Goal: Task Accomplishment & Management: Complete application form

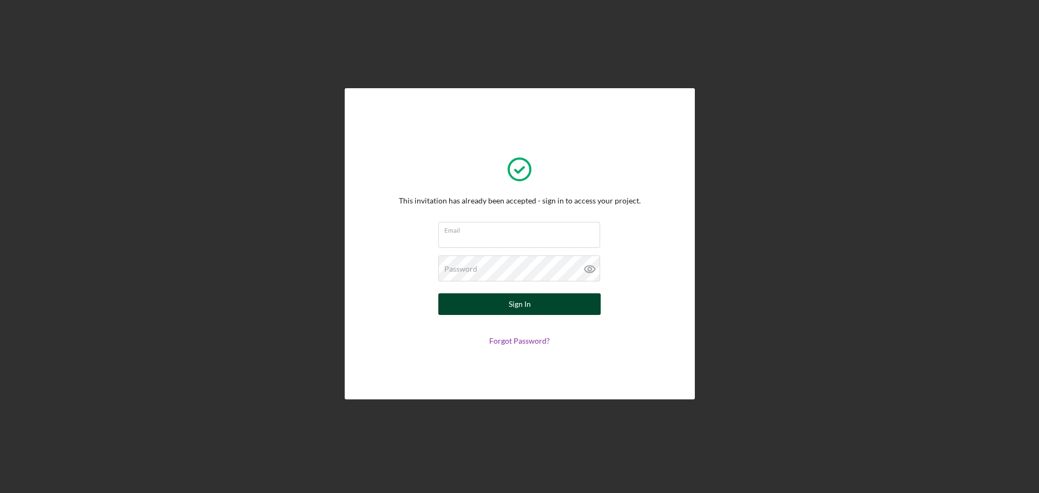
type input "[EMAIL_ADDRESS][DOMAIN_NAME]"
click at [483, 300] on button "Sign In" at bounding box center [519, 304] width 162 height 22
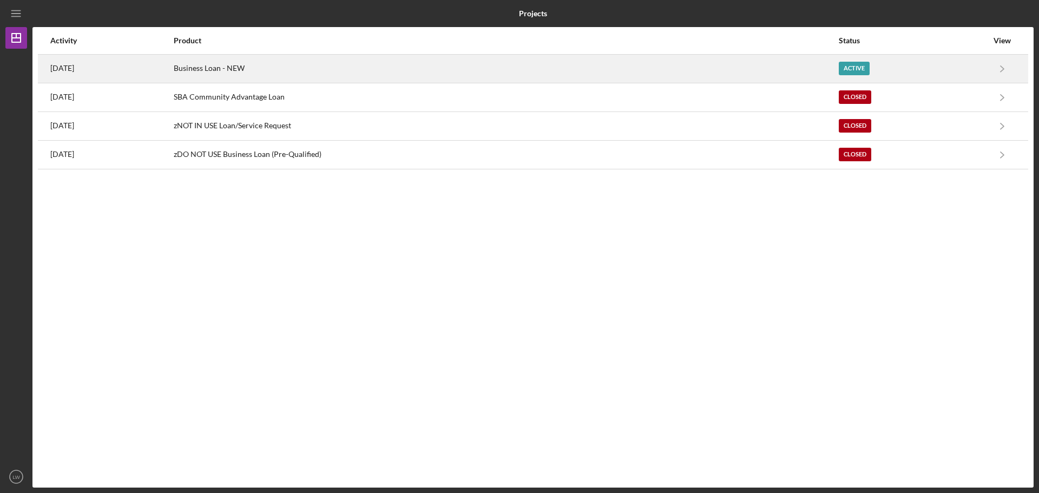
click at [370, 66] on div "Business Loan - NEW" at bounding box center [506, 68] width 664 height 27
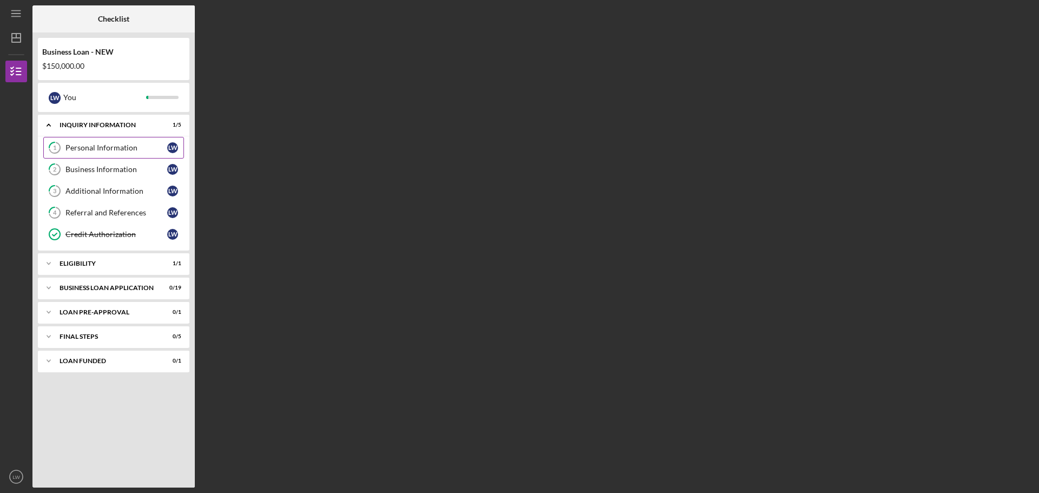
click at [129, 149] on div "Personal Information" at bounding box center [116, 147] width 102 height 9
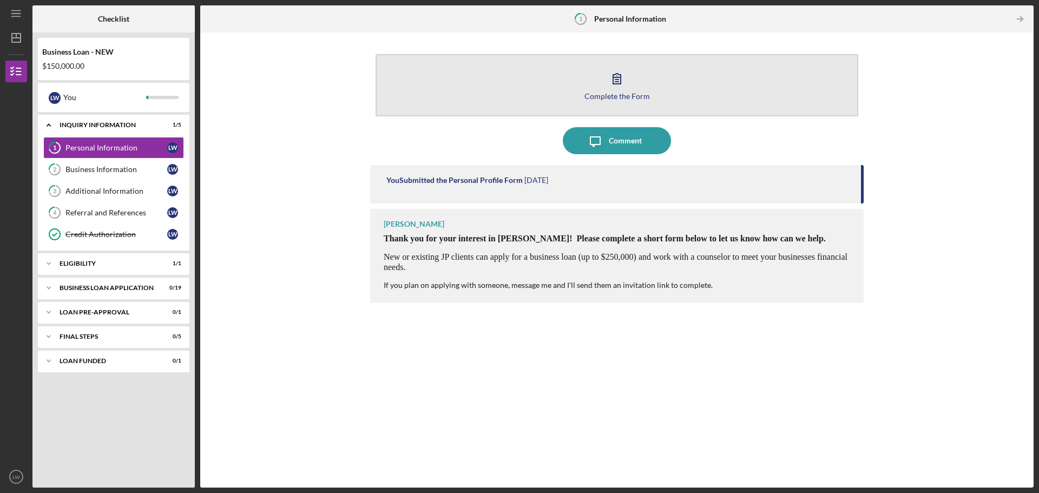
click at [616, 81] on icon "button" at bounding box center [616, 78] width 27 height 27
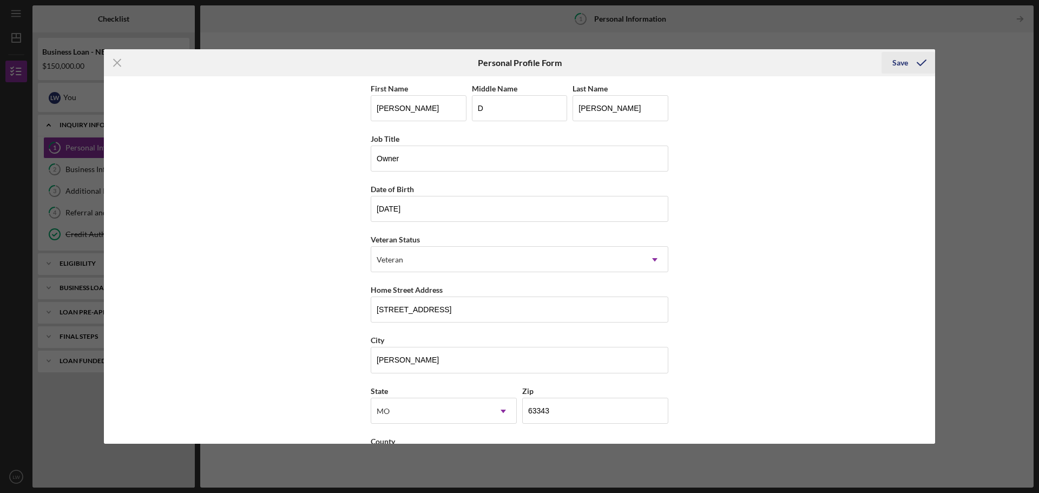
click at [904, 61] on div "Save" at bounding box center [900, 63] width 16 height 22
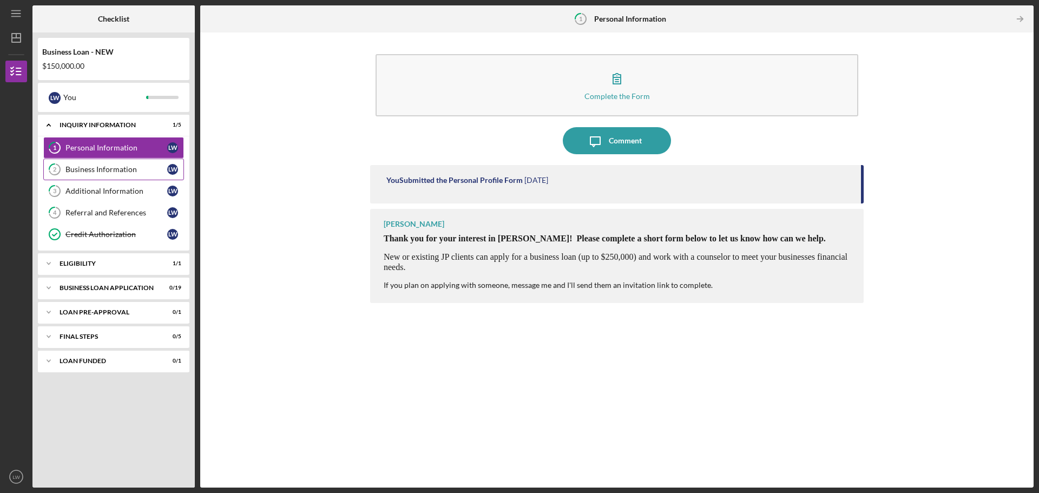
click at [124, 170] on div "Business Information" at bounding box center [116, 169] width 102 height 9
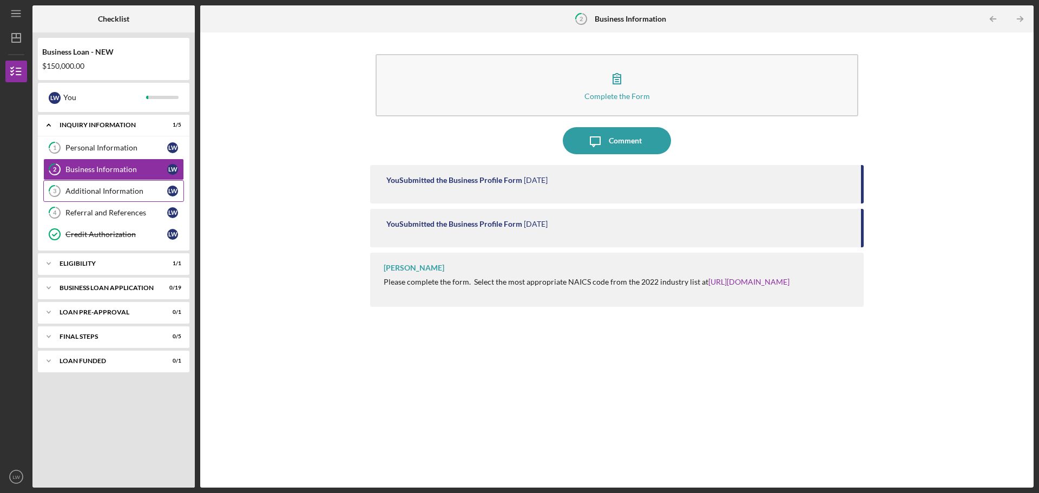
click at [121, 189] on div "Additional Information" at bounding box center [116, 191] width 102 height 9
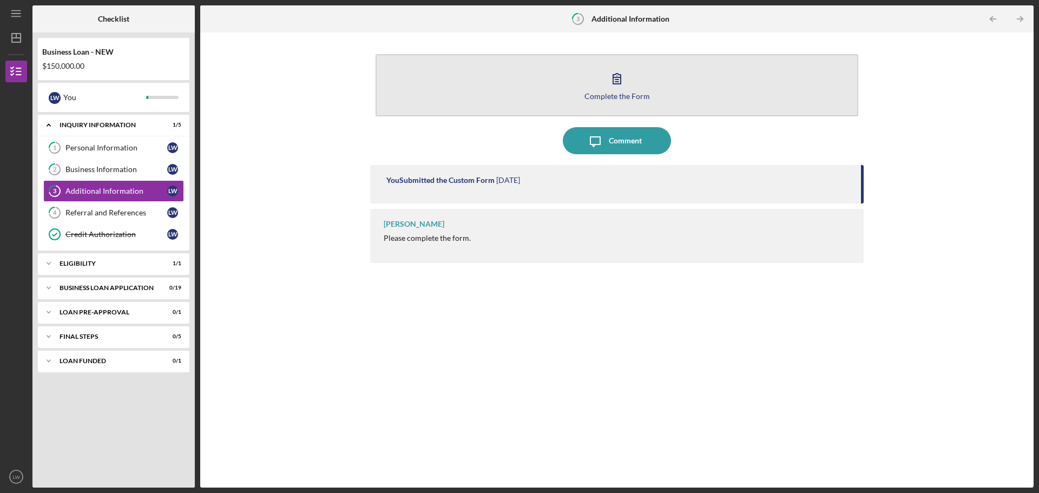
click at [616, 79] on icon "button" at bounding box center [616, 78] width 27 height 27
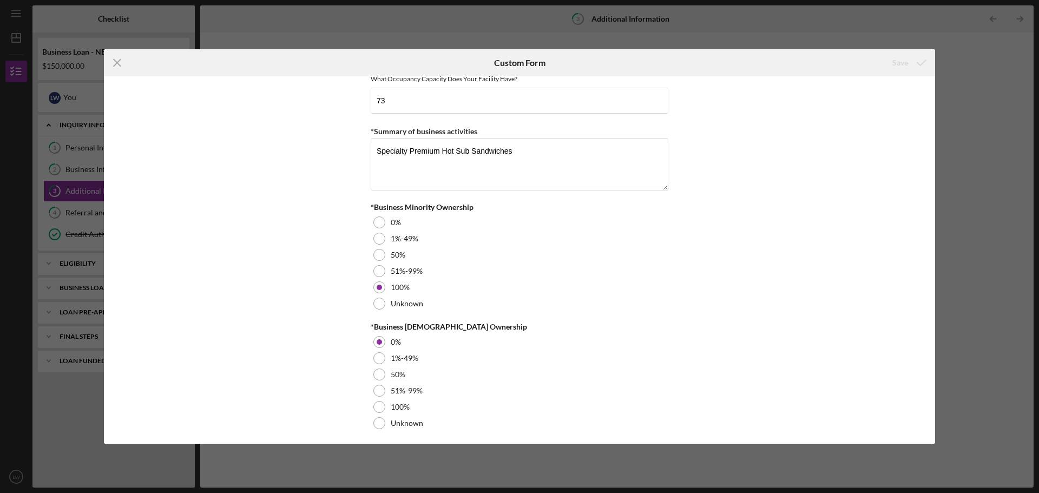
scroll to position [1208, 0]
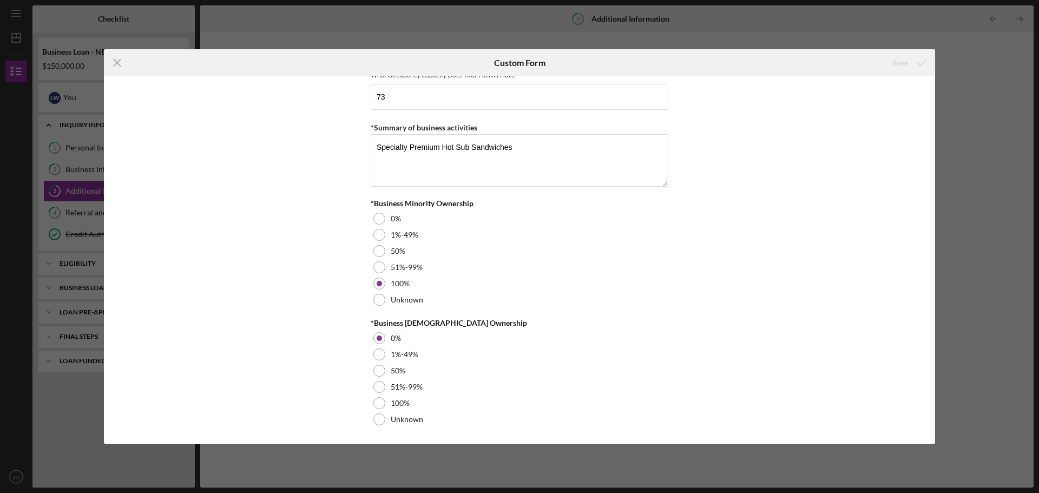
click at [826, 152] on div "Personal Information *Mobile Phone [PHONE_NUMBER] Phone What is the best number…" at bounding box center [519, 259] width 831 height 367
click at [364, 22] on div "Icon/Menu Close Custom Form Save Personal Information *Mobile Phone [PHONE_NUMB…" at bounding box center [519, 246] width 1039 height 493
click at [119, 61] on line at bounding box center [117, 63] width 7 height 7
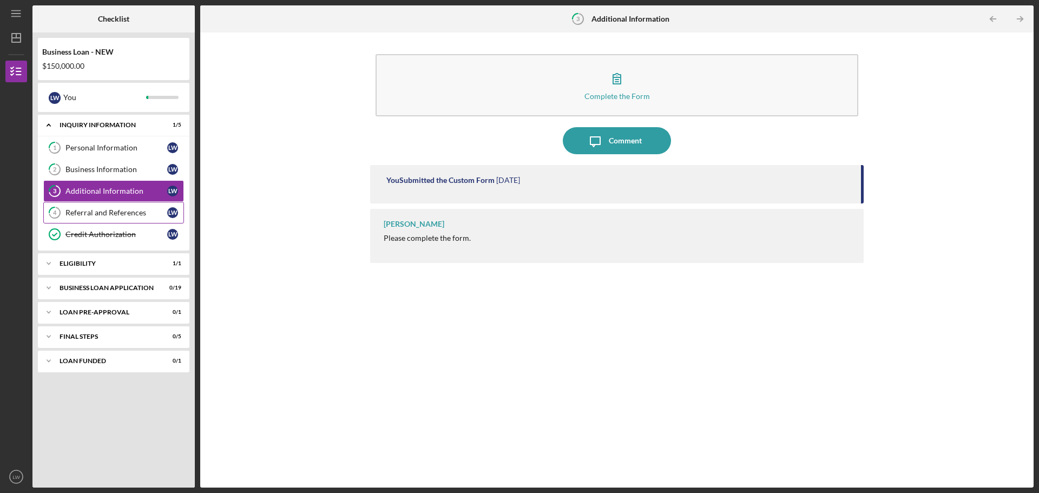
click at [121, 213] on div "Referral and References" at bounding box center [116, 212] width 102 height 9
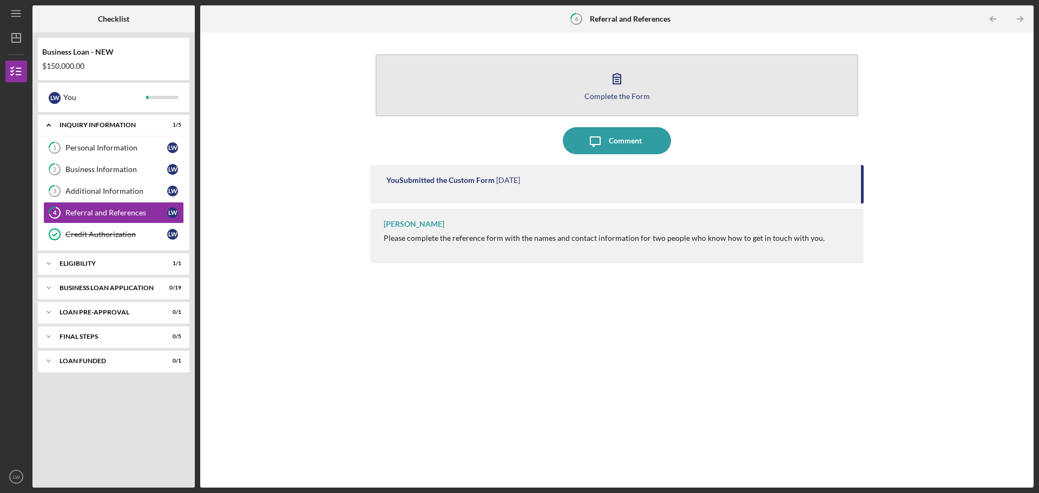
click at [614, 80] on icon "button" at bounding box center [617, 79] width 8 height 10
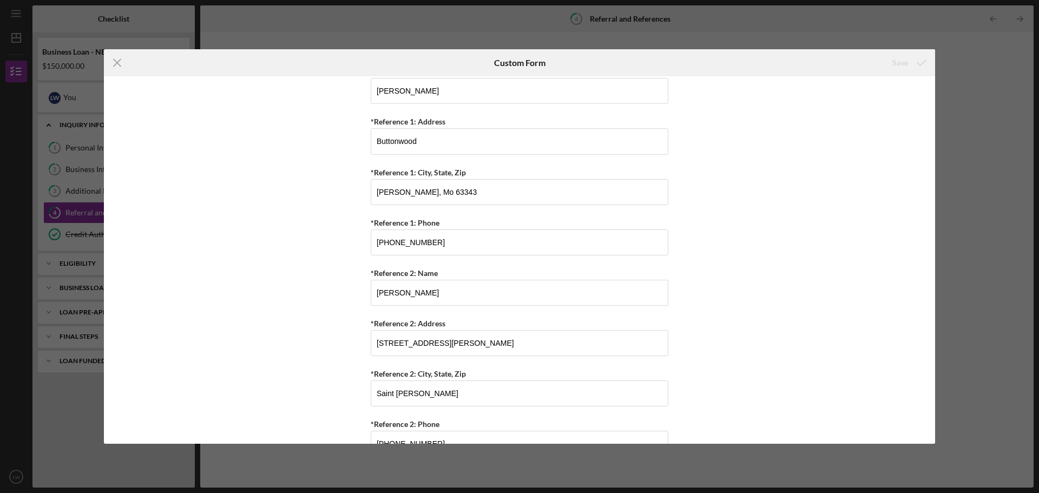
scroll to position [425, 0]
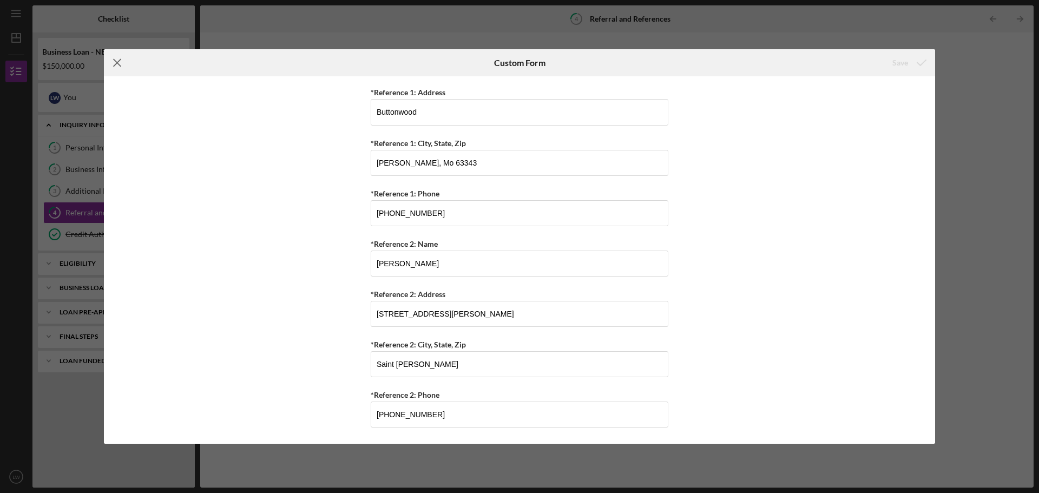
click at [117, 57] on icon "Icon/Menu Close" at bounding box center [117, 62] width 27 height 27
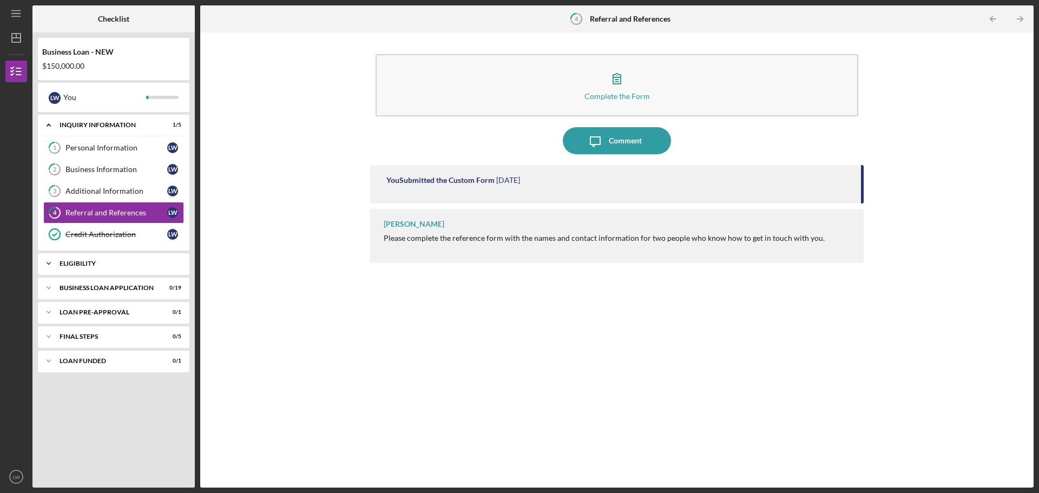
click at [76, 262] on div "ELIGIBILITY" at bounding box center [118, 263] width 116 height 6
click at [75, 316] on div "BUSINESS LOAN APPLICATION" at bounding box center [118, 315] width 116 height 6
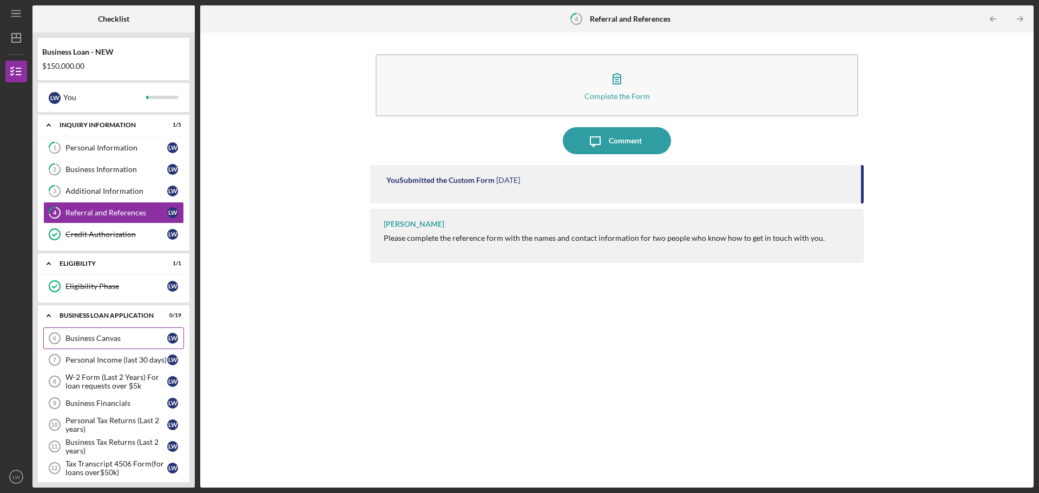
click at [107, 337] on div "Business Canvas" at bounding box center [116, 338] width 102 height 9
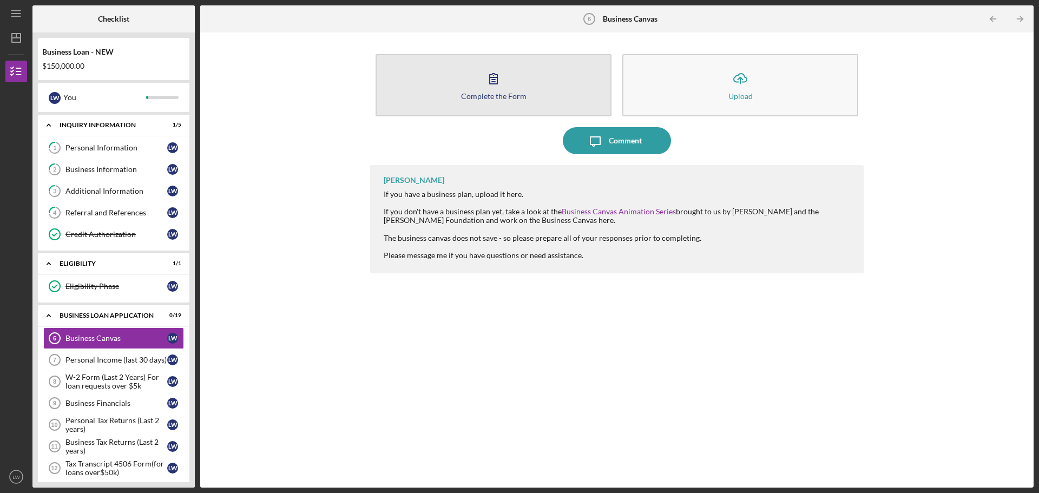
click at [494, 78] on icon "button" at bounding box center [494, 79] width 8 height 10
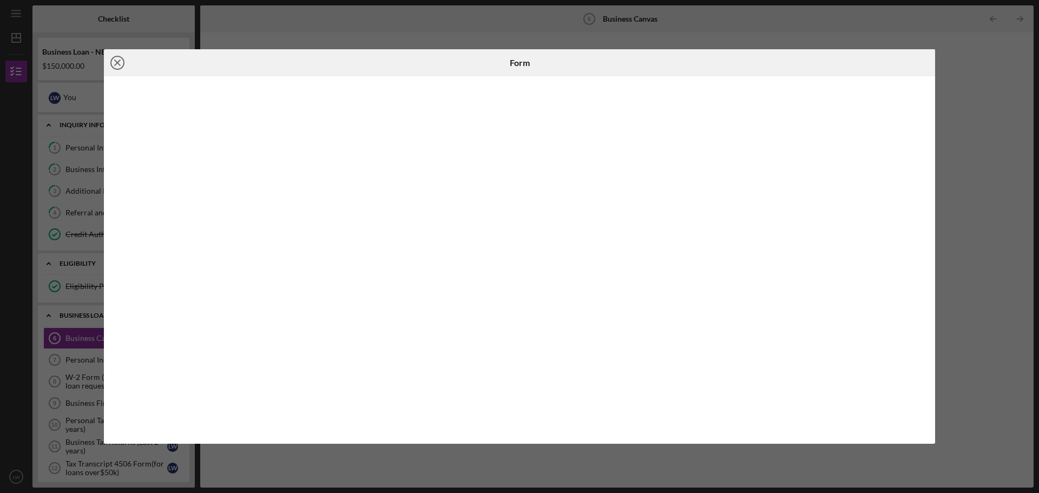
click at [114, 61] on icon "Icon/Close" at bounding box center [117, 62] width 27 height 27
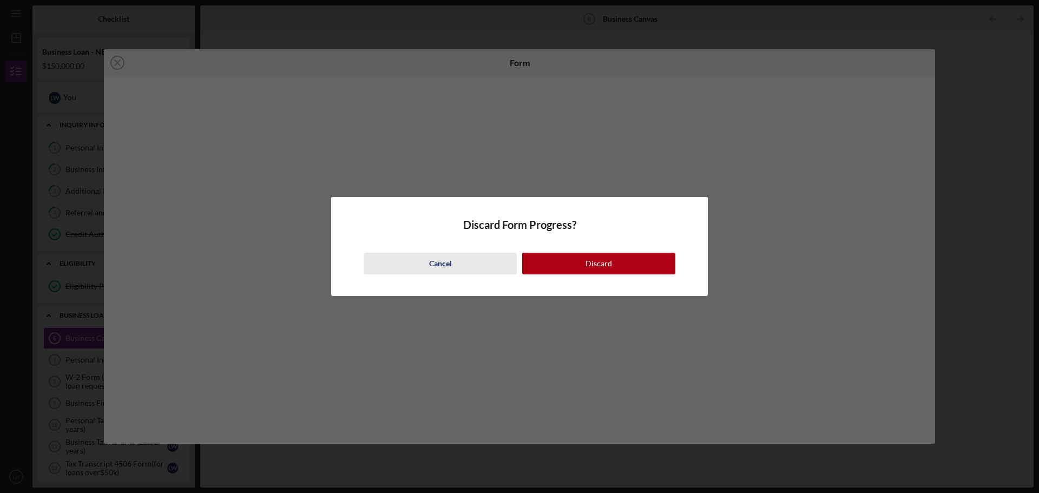
click at [446, 262] on div "Cancel" at bounding box center [440, 264] width 23 height 22
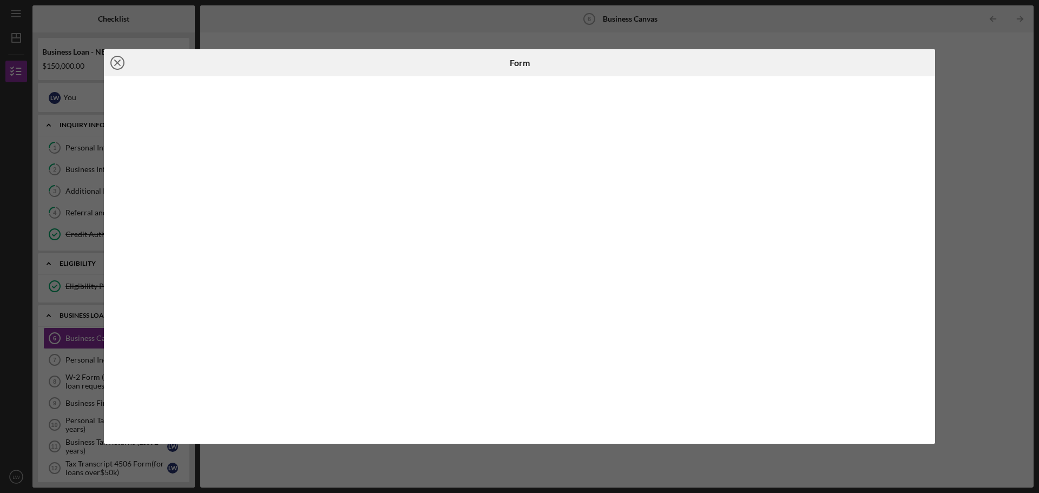
click at [120, 60] on line at bounding box center [117, 62] width 5 height 5
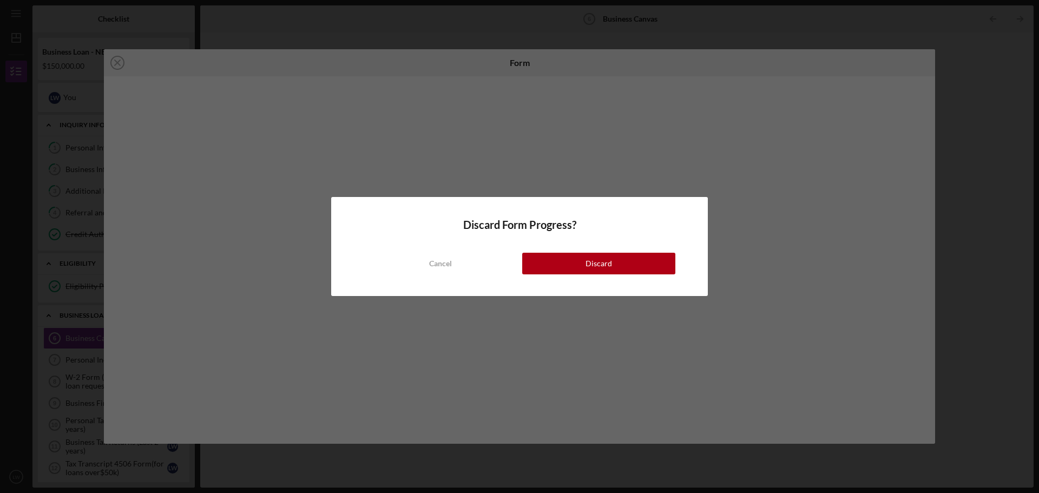
click at [313, 35] on div "Discard Form Progress? Cancel Discard" at bounding box center [519, 246] width 1039 height 493
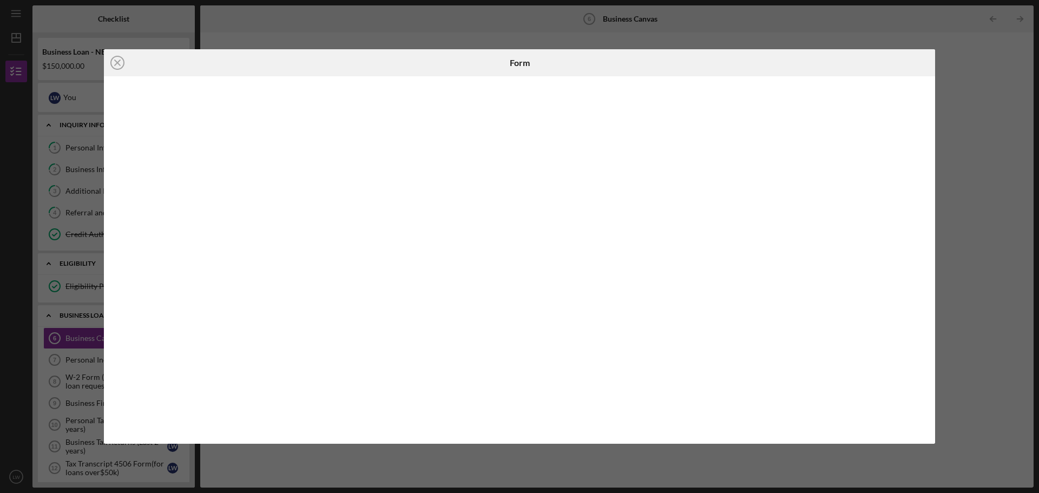
click at [433, 38] on div "Icon/Close Form" at bounding box center [519, 246] width 1039 height 493
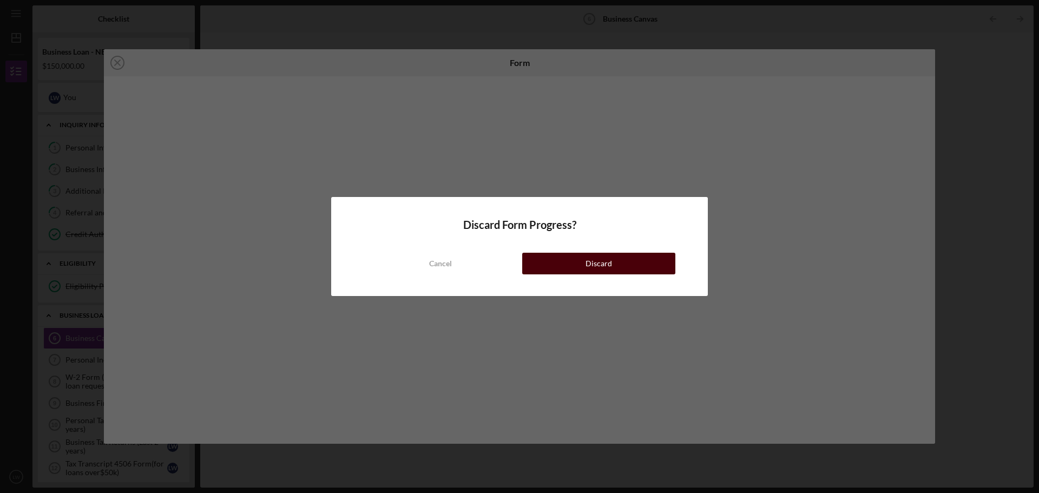
click at [603, 262] on div "Discard" at bounding box center [599, 264] width 27 height 22
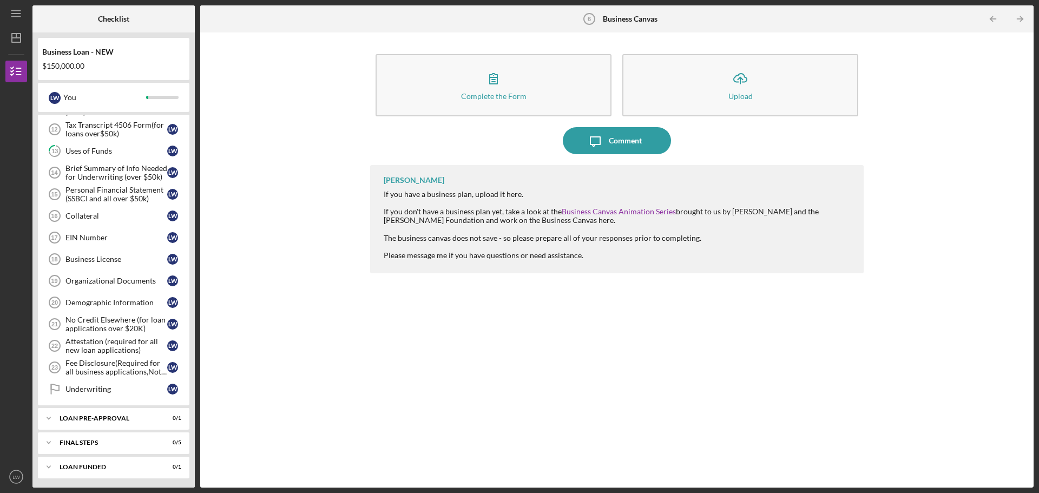
scroll to position [340, 0]
click at [93, 280] on div "Organizational Documents" at bounding box center [116, 279] width 102 height 9
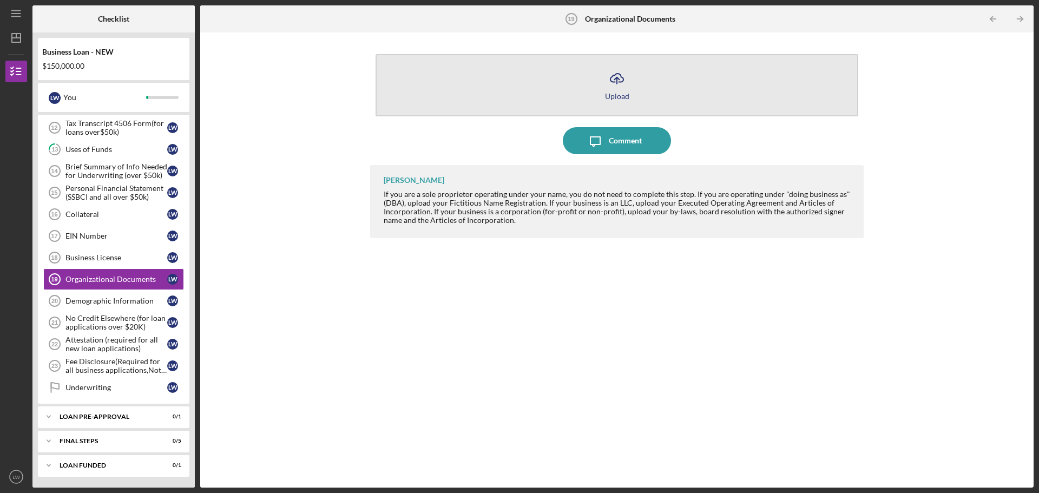
click at [616, 78] on icon "Icon/Upload" at bounding box center [616, 78] width 27 height 27
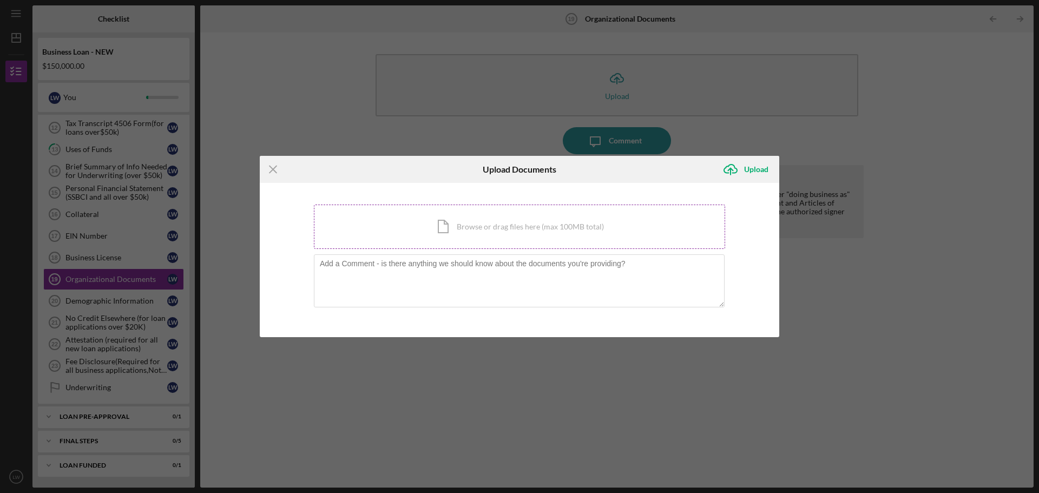
click at [446, 229] on div "Icon/Document Browse or drag files here (max 100MB total) Tap to choose files o…" at bounding box center [519, 227] width 411 height 44
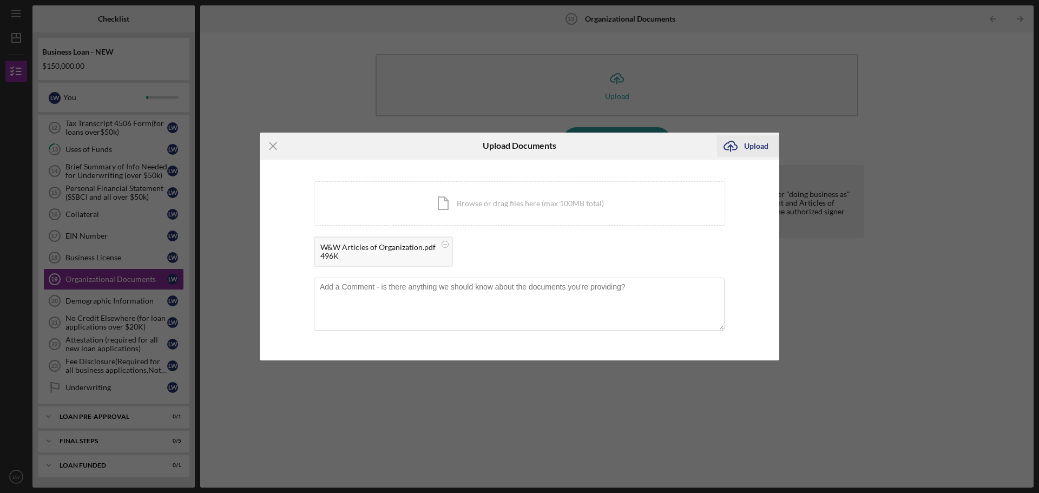
click at [763, 147] on div "Upload" at bounding box center [756, 146] width 24 height 22
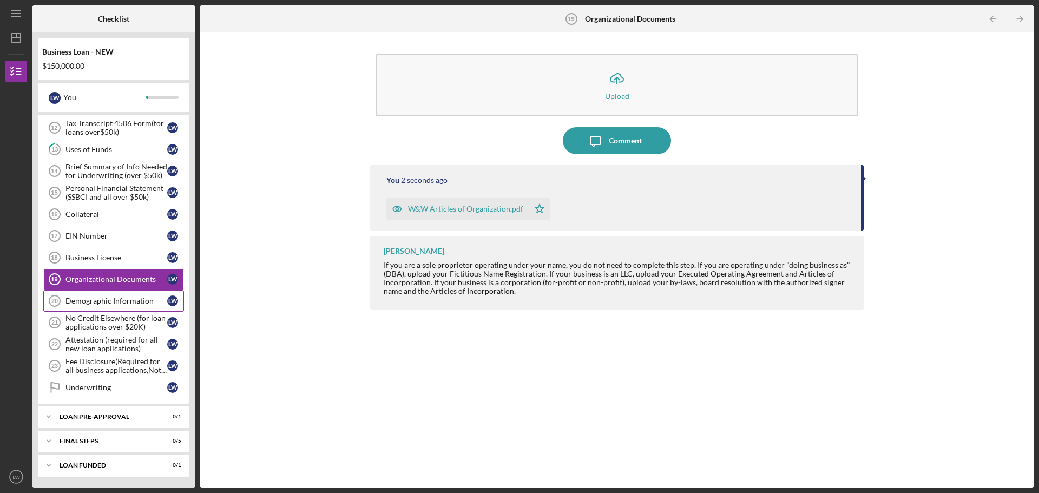
click at [110, 299] on div "Demographic Information" at bounding box center [116, 301] width 102 height 9
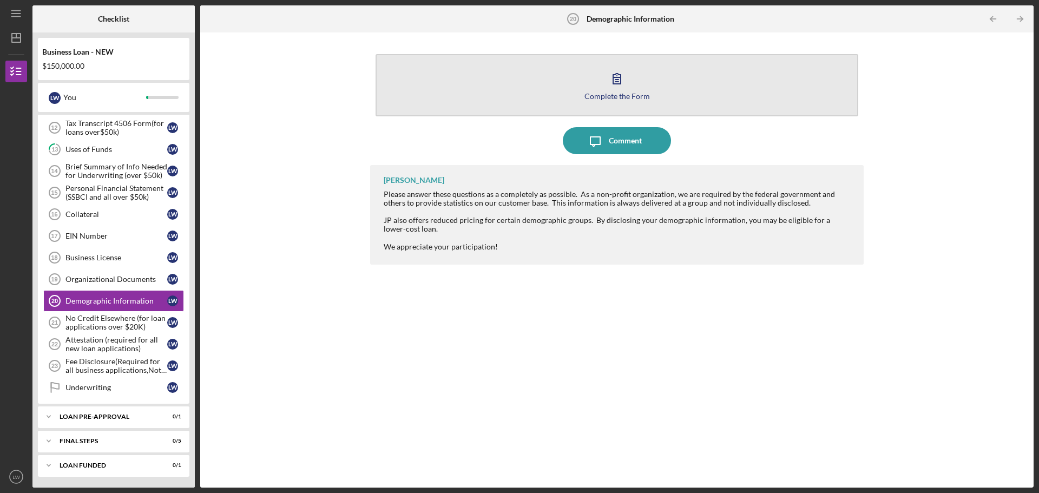
click at [617, 76] on icon "button" at bounding box center [616, 78] width 27 height 27
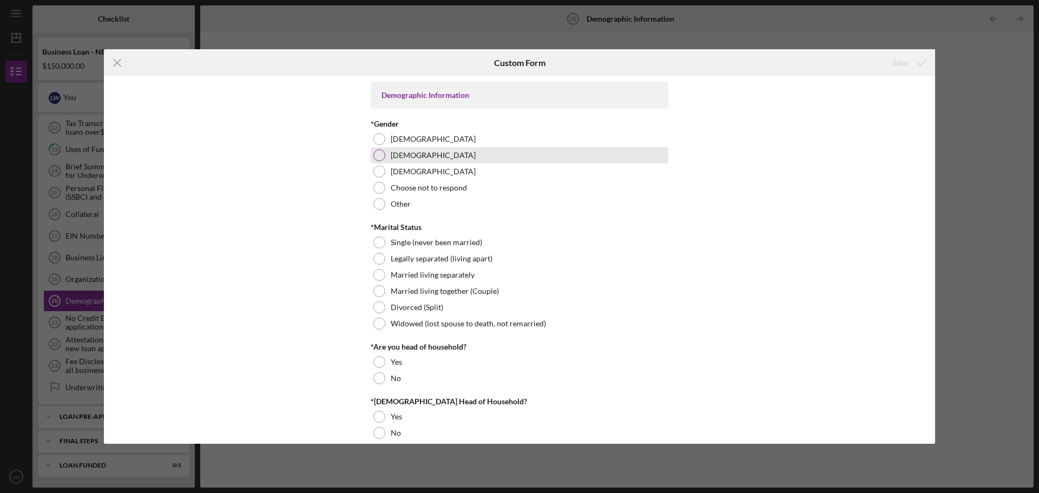
click at [377, 154] on div at bounding box center [379, 155] width 12 height 12
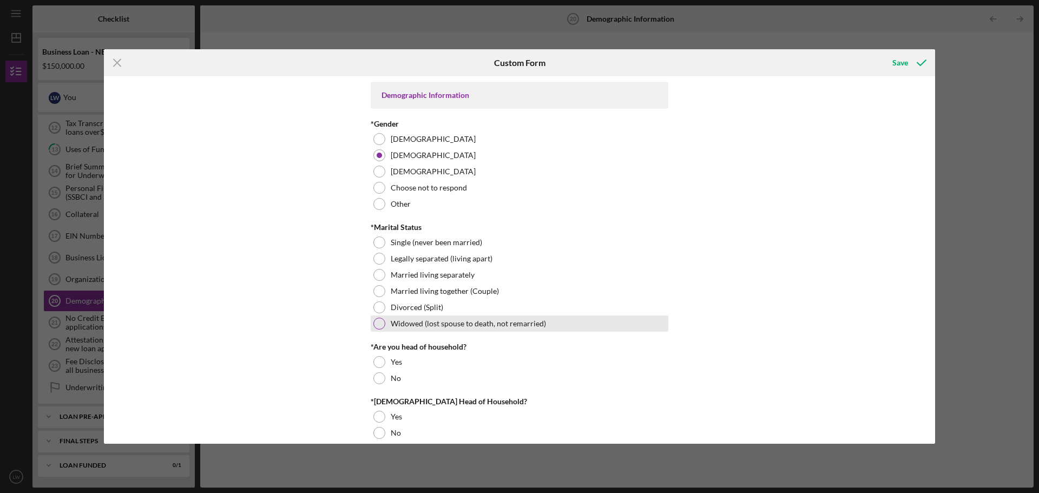
click at [379, 323] on div at bounding box center [379, 324] width 12 height 12
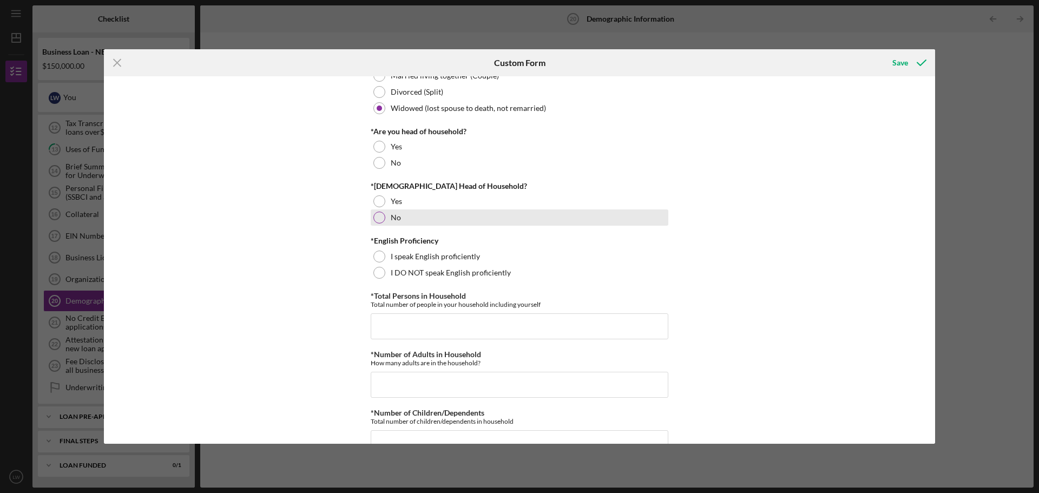
scroll to position [216, 0]
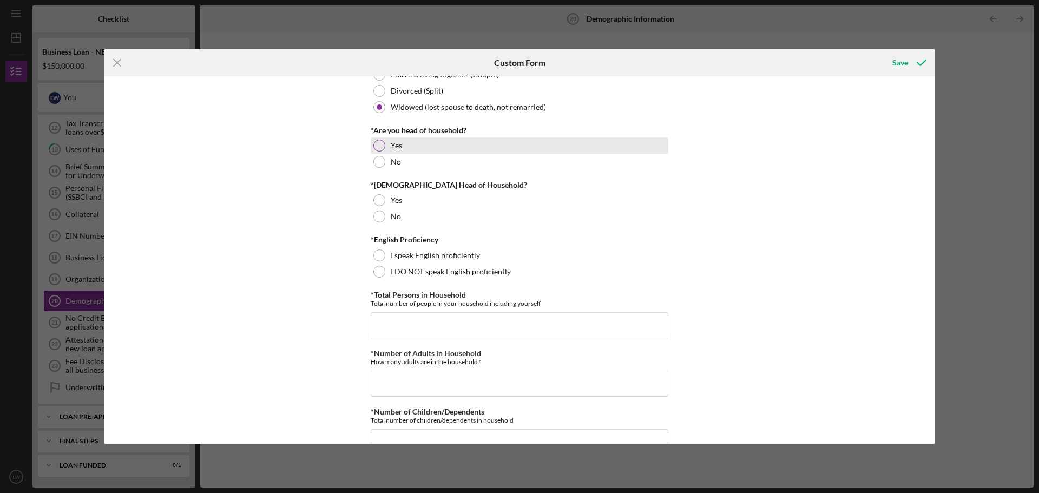
click at [378, 144] on div at bounding box center [379, 146] width 12 height 12
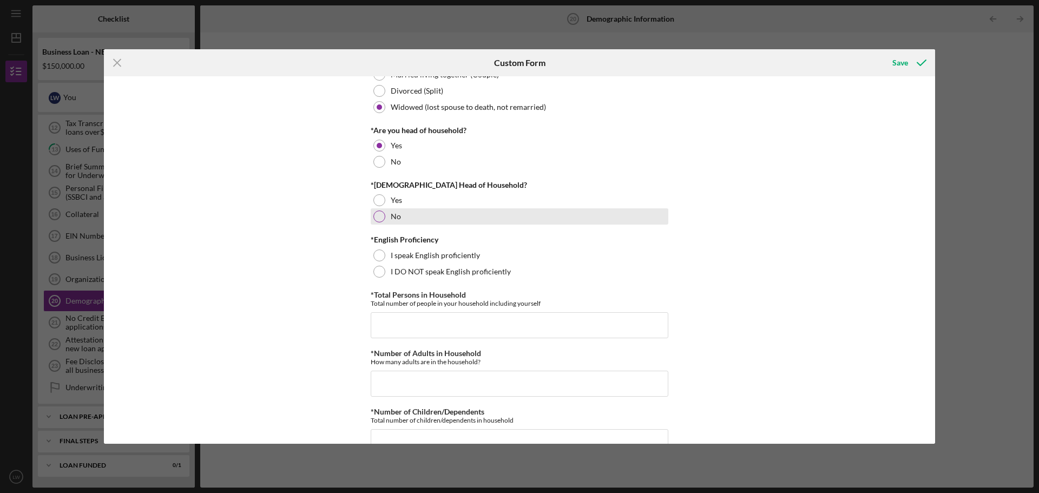
click at [378, 218] on div at bounding box center [379, 217] width 12 height 12
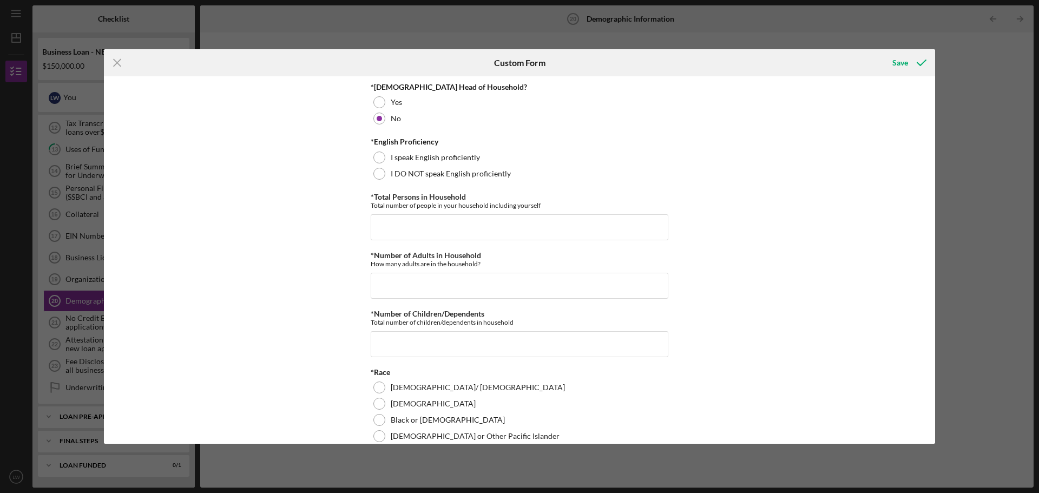
scroll to position [325, 0]
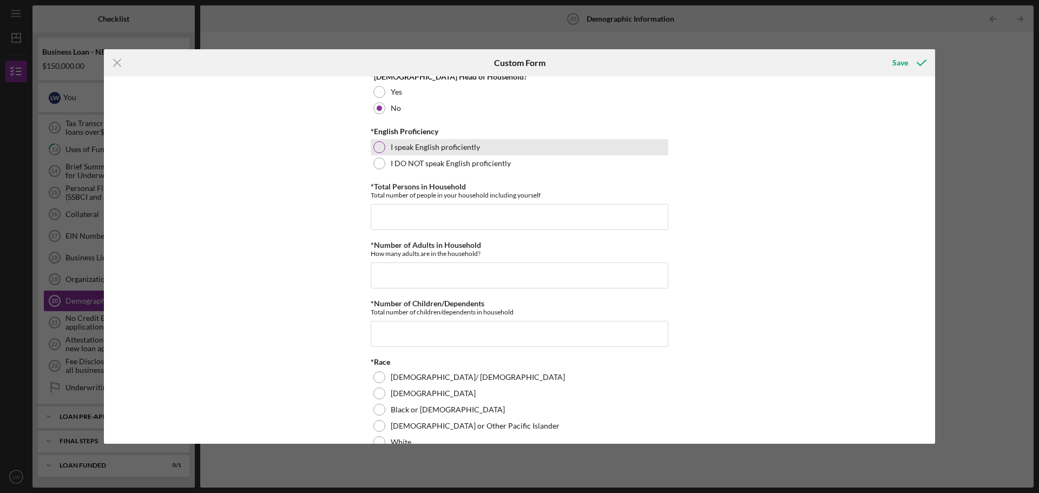
click at [379, 149] on div at bounding box center [379, 147] width 12 height 12
click at [391, 211] on input "*Total Persons in Household" at bounding box center [520, 217] width 298 height 26
type input "1"
click at [392, 266] on input "*Number of Adults in Household" at bounding box center [520, 275] width 298 height 26
type input "1"
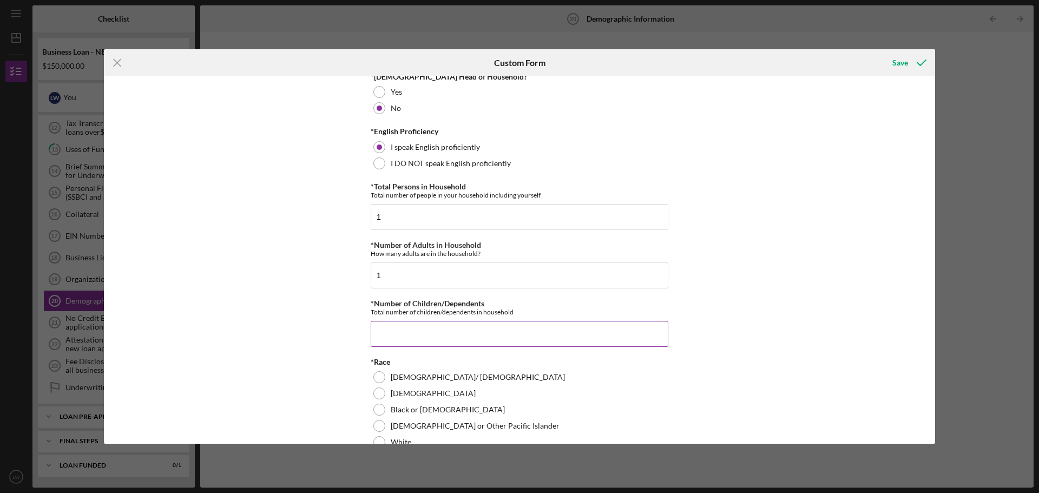
click at [389, 334] on input "*Number of Children/Dependents" at bounding box center [520, 334] width 298 height 26
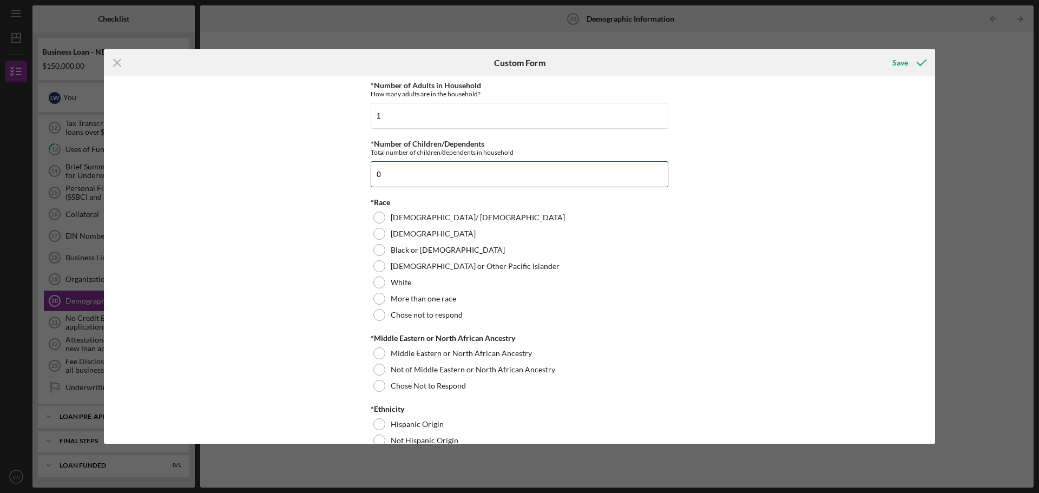
scroll to position [487, 0]
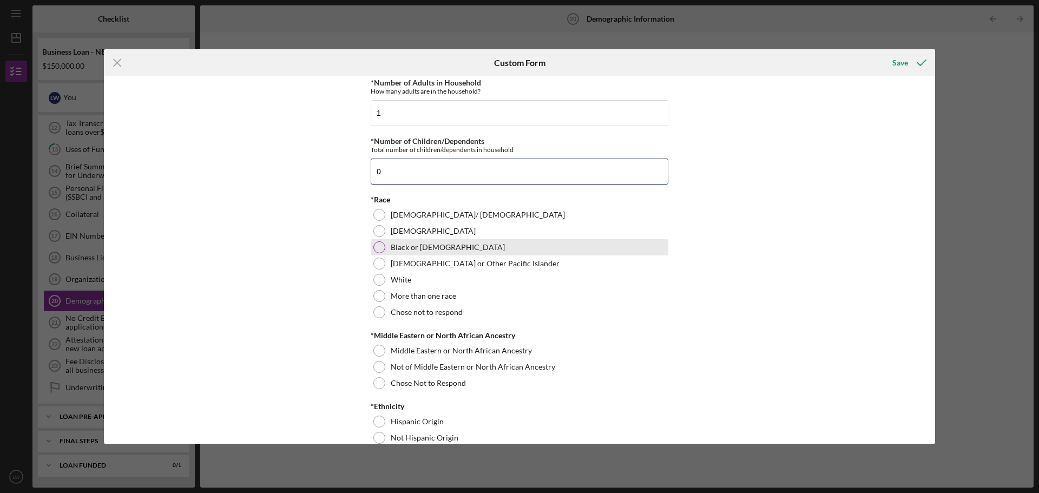
type input "0"
click at [379, 249] on div at bounding box center [379, 247] width 12 height 12
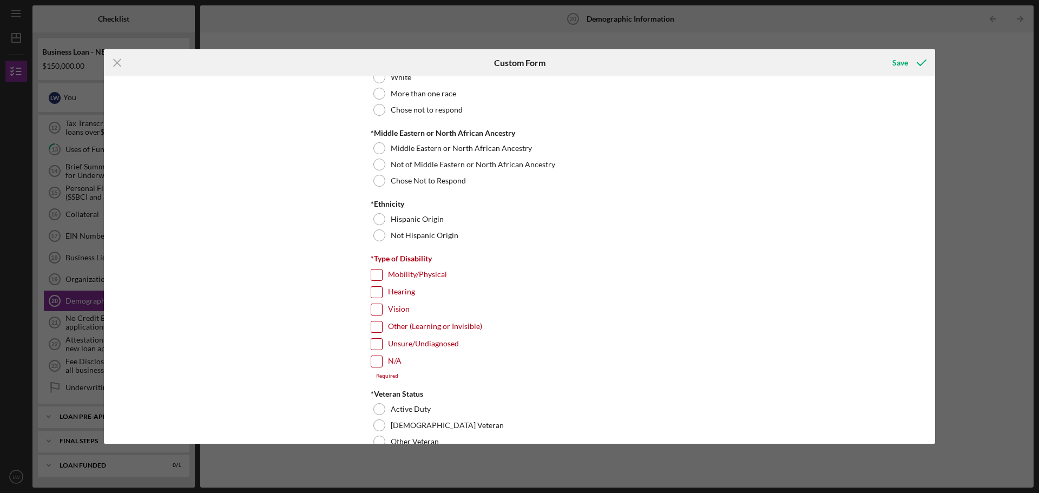
scroll to position [704, 0]
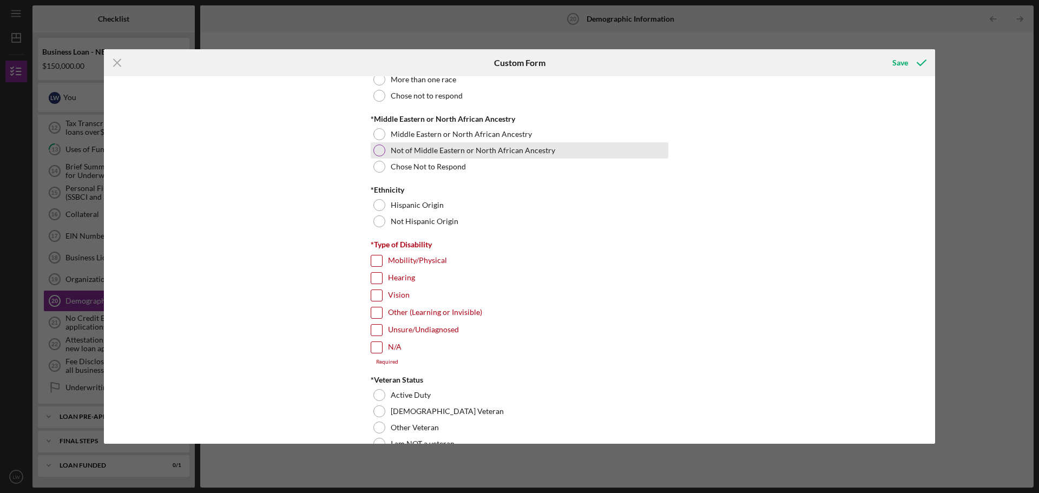
click at [376, 152] on div at bounding box center [379, 150] width 12 height 12
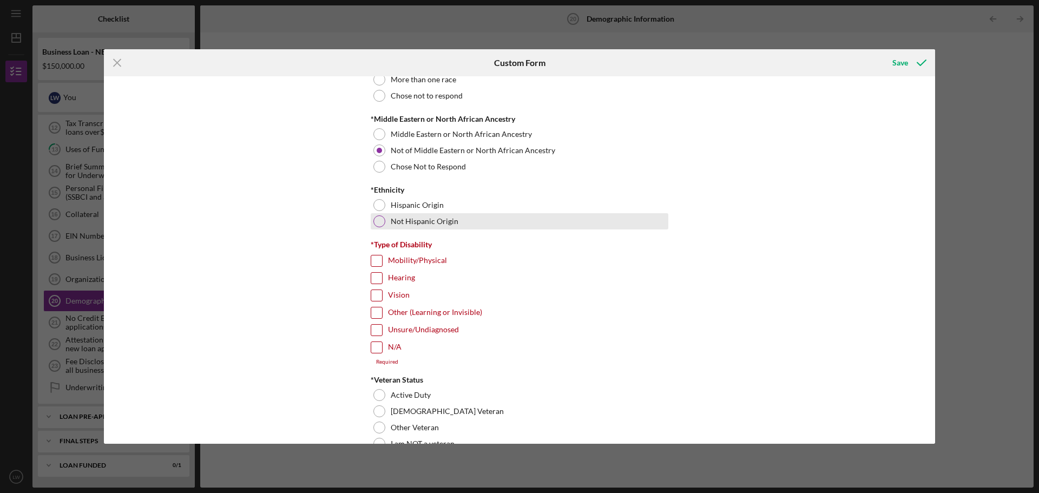
click at [378, 220] on div at bounding box center [379, 221] width 12 height 12
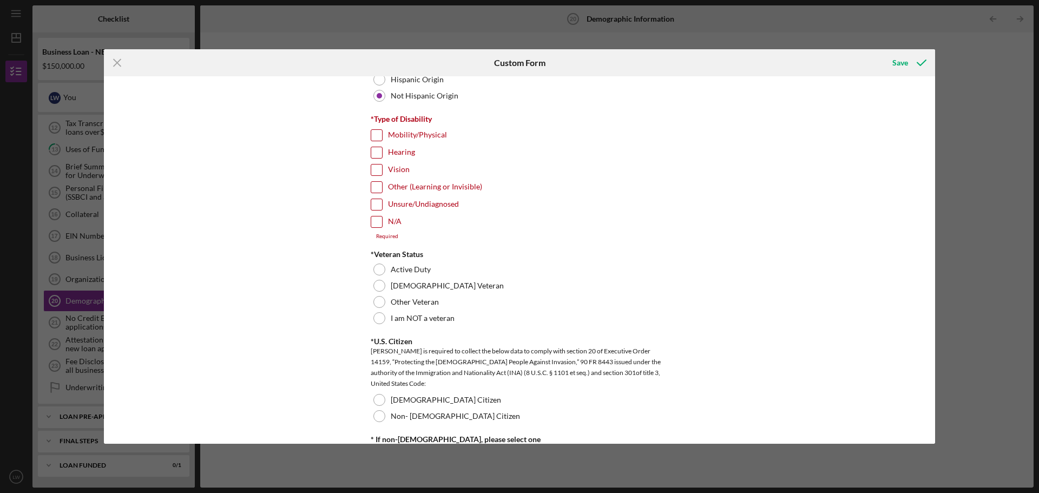
scroll to position [812, 0]
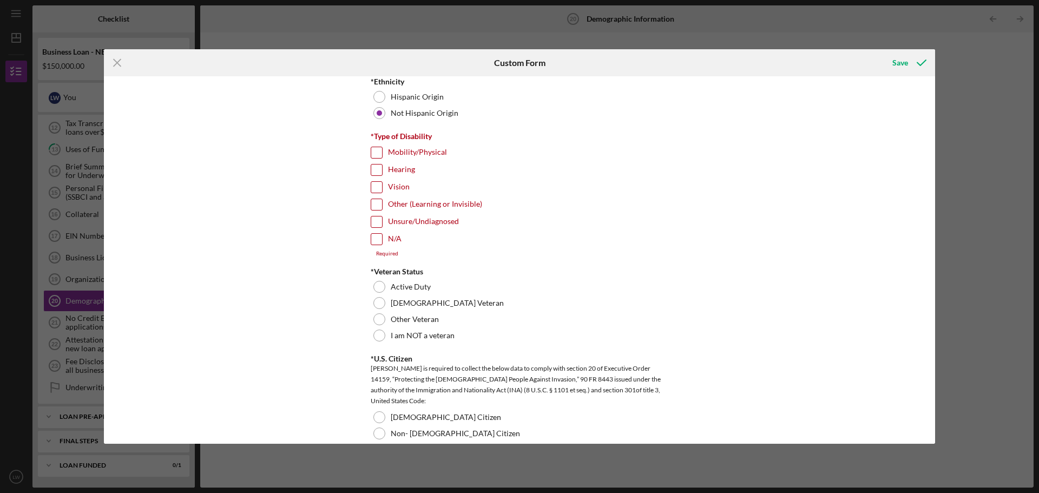
click at [377, 239] on input "N/A" at bounding box center [376, 239] width 11 height 11
checkbox input "true"
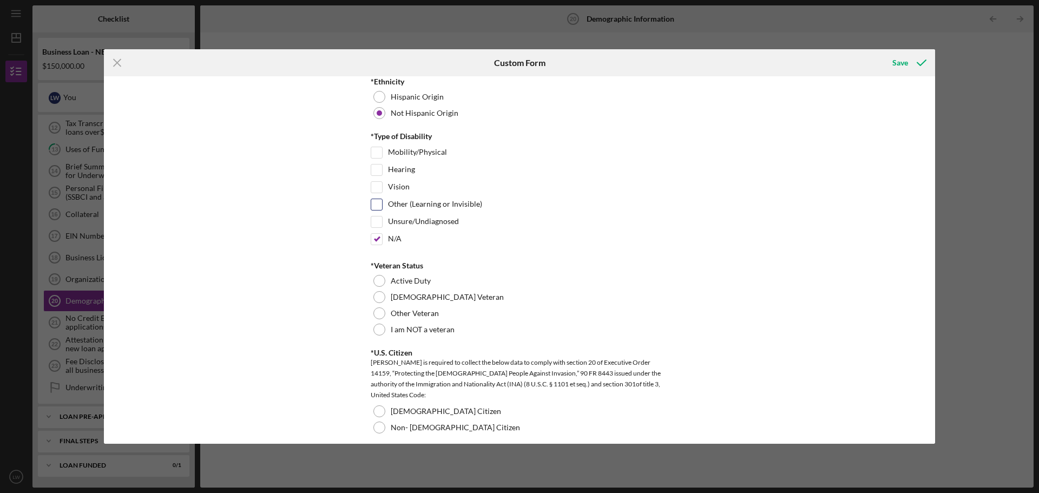
scroll to position [866, 0]
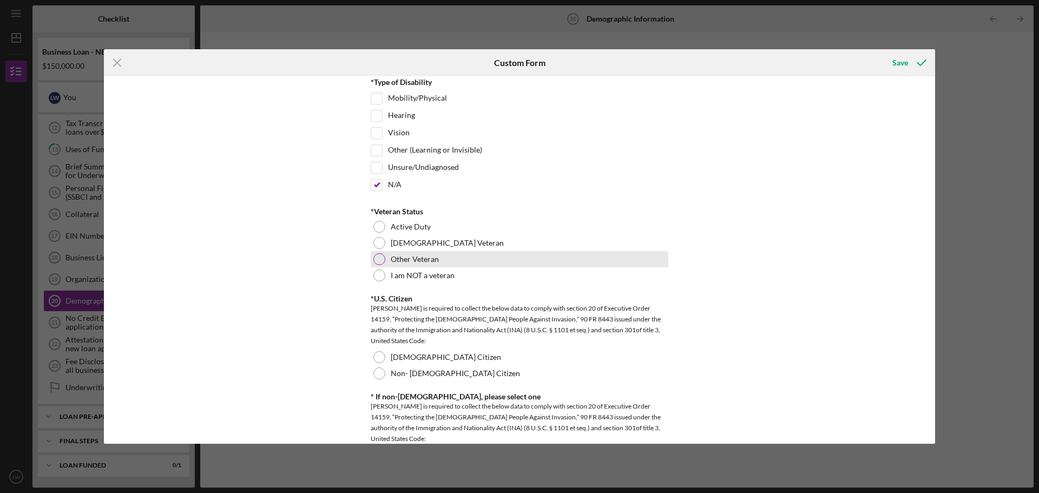
click at [378, 257] on div at bounding box center [379, 259] width 12 height 12
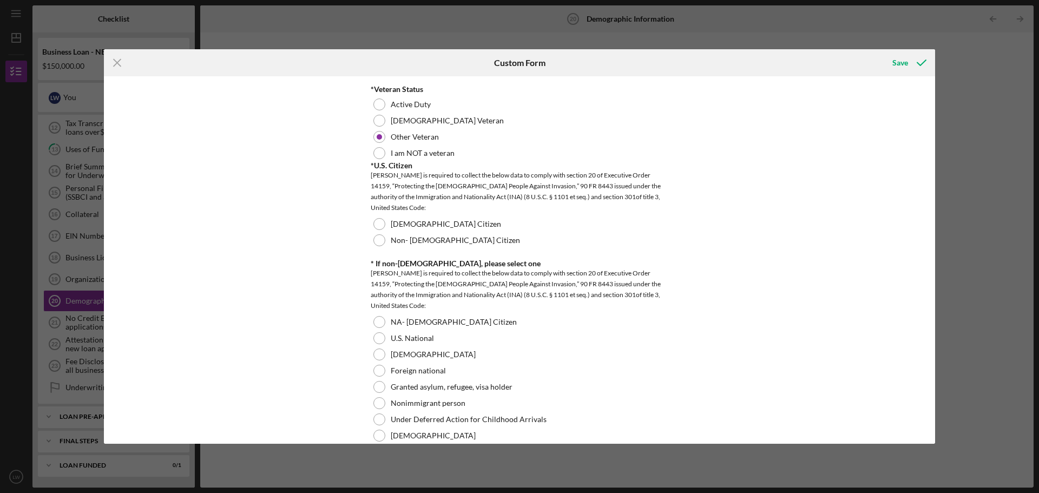
scroll to position [1028, 0]
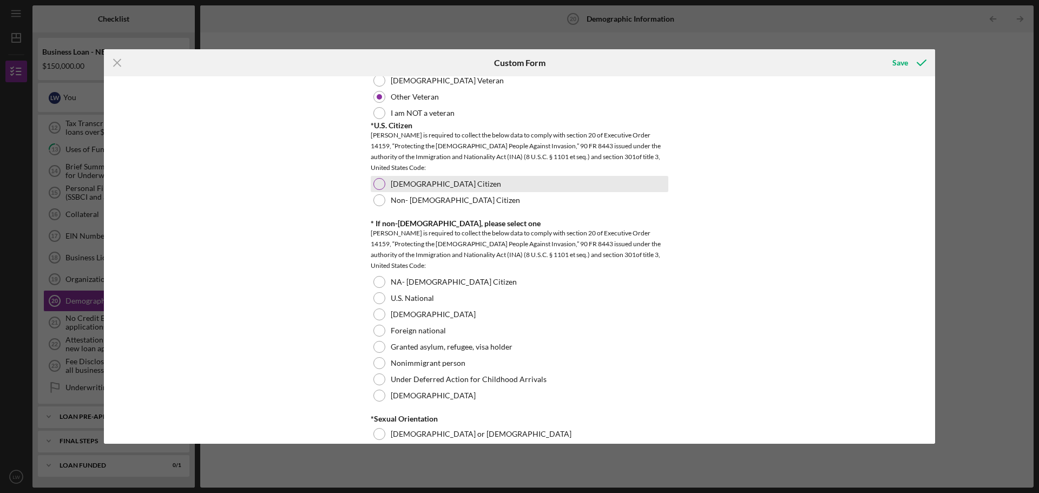
click at [376, 185] on div at bounding box center [379, 184] width 12 height 12
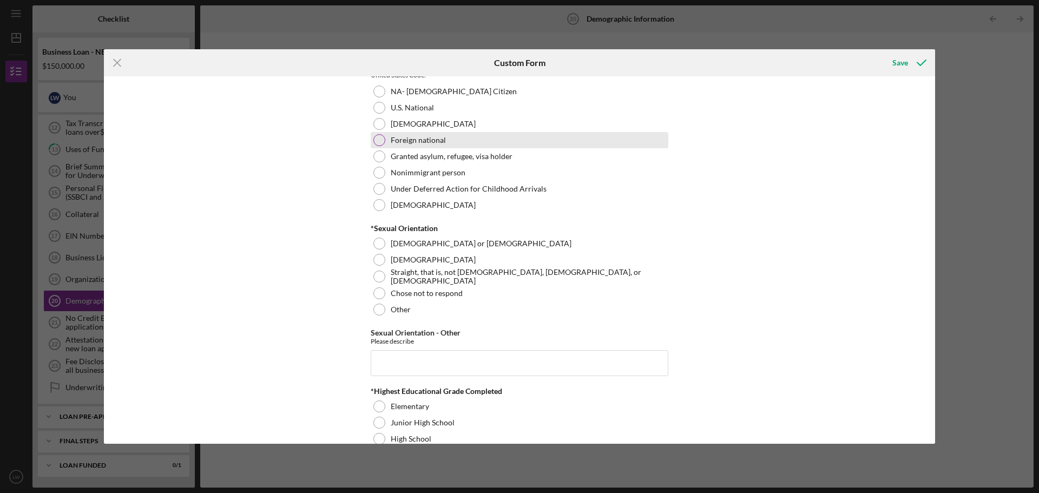
scroll to position [1245, 0]
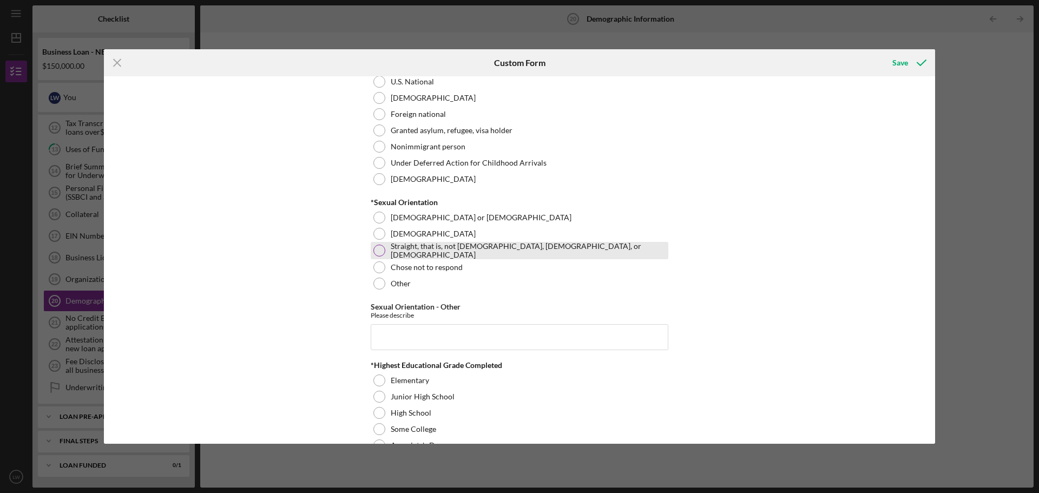
click at [378, 252] on div at bounding box center [379, 251] width 12 height 12
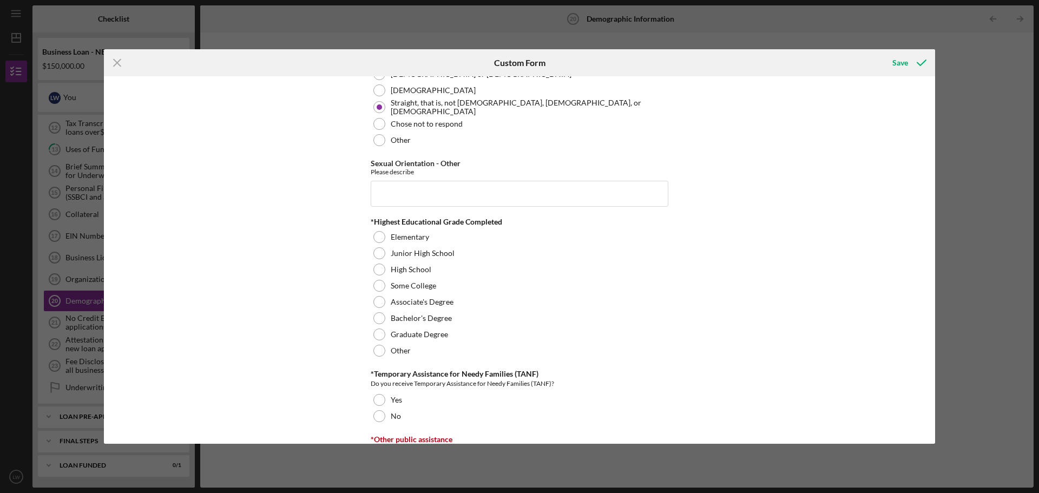
scroll to position [1407, 0]
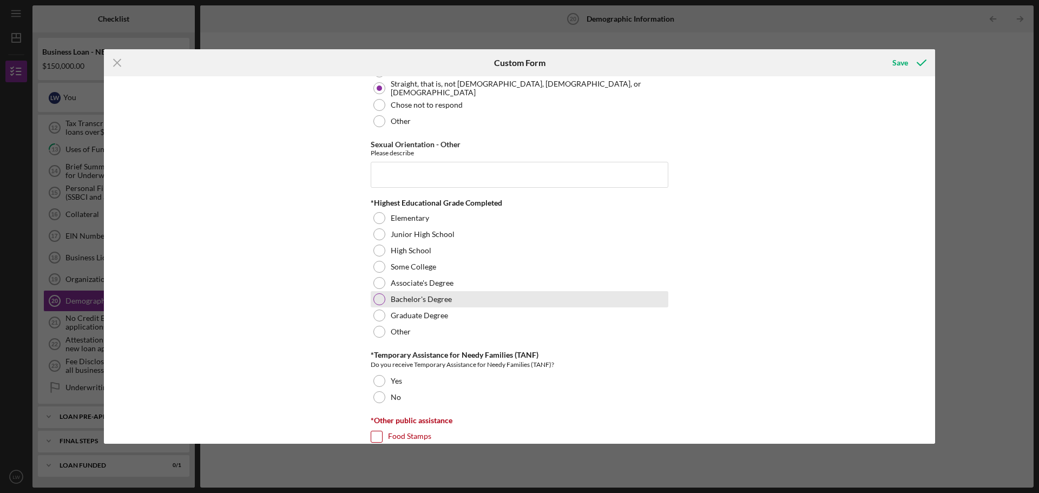
click at [375, 298] on div at bounding box center [379, 299] width 12 height 12
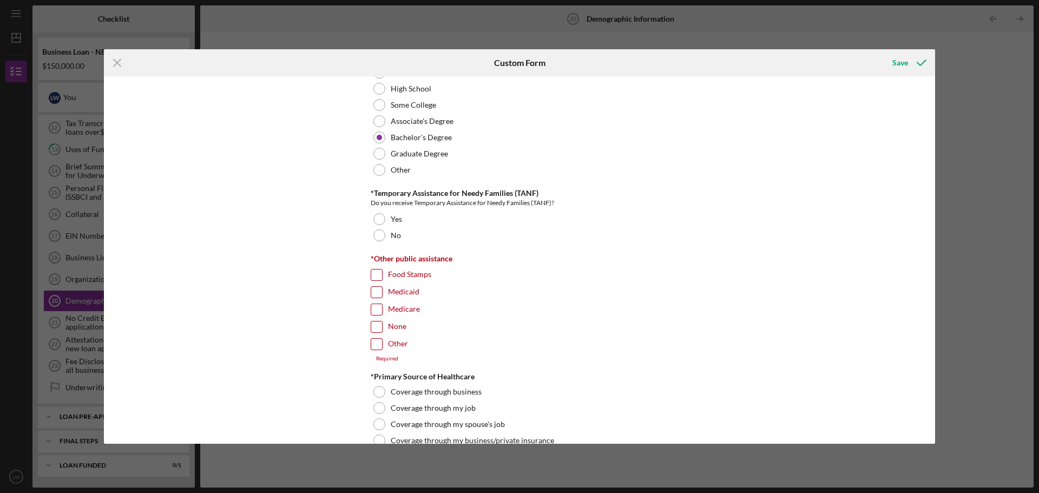
scroll to position [1569, 0]
click at [376, 234] on div at bounding box center [379, 235] width 12 height 12
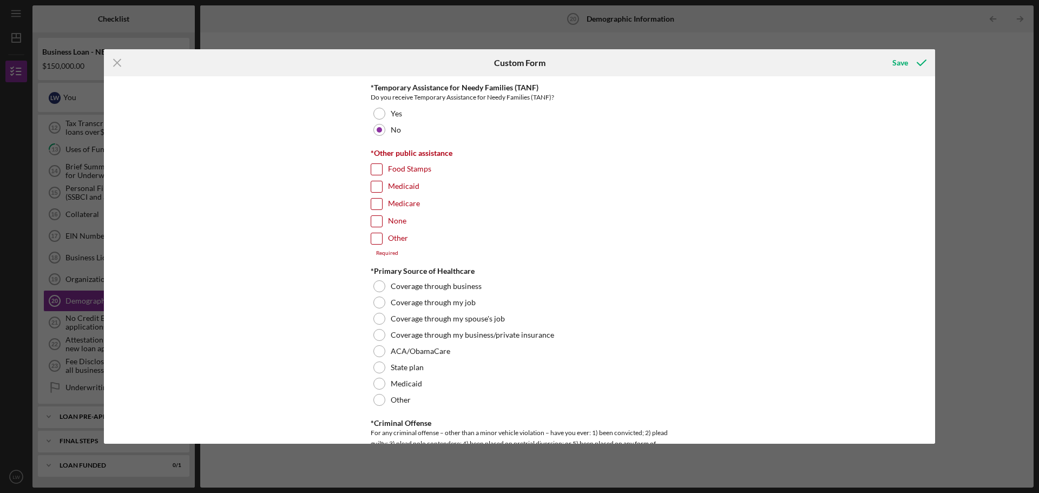
scroll to position [1732, 0]
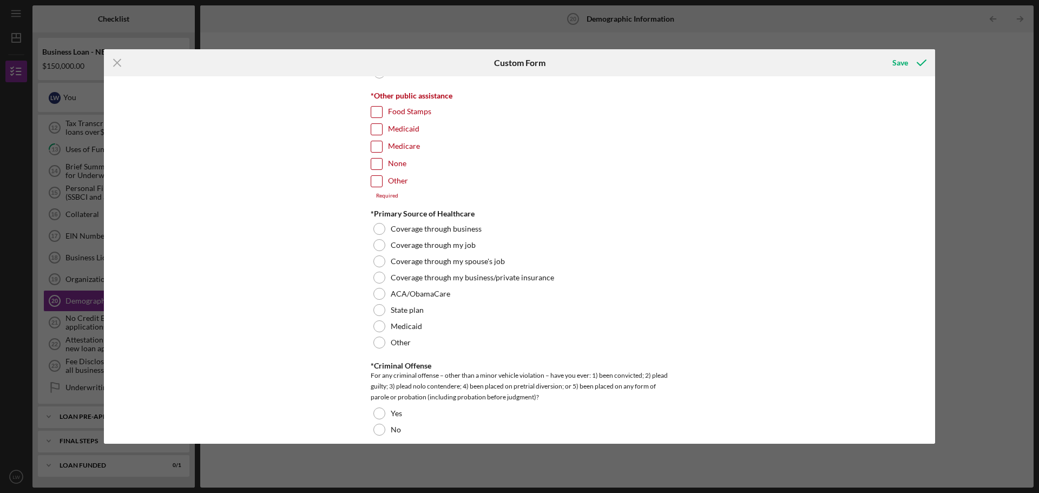
click at [372, 144] on input "Medicare" at bounding box center [376, 146] width 11 height 11
checkbox input "true"
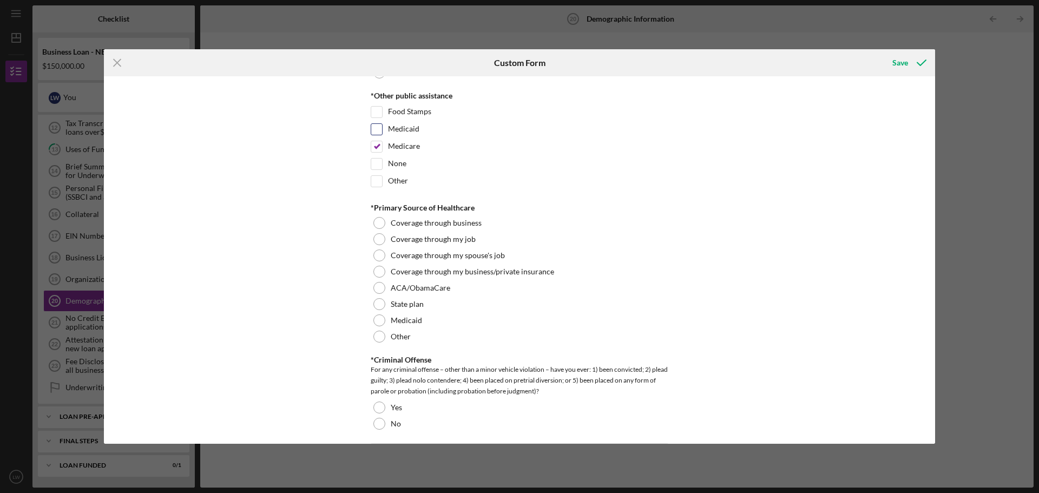
click at [376, 130] on input "Medicaid" at bounding box center [376, 129] width 11 height 11
checkbox input "true"
click at [374, 144] on input "Medicare" at bounding box center [376, 146] width 11 height 11
checkbox input "false"
click at [377, 336] on div at bounding box center [379, 337] width 12 height 12
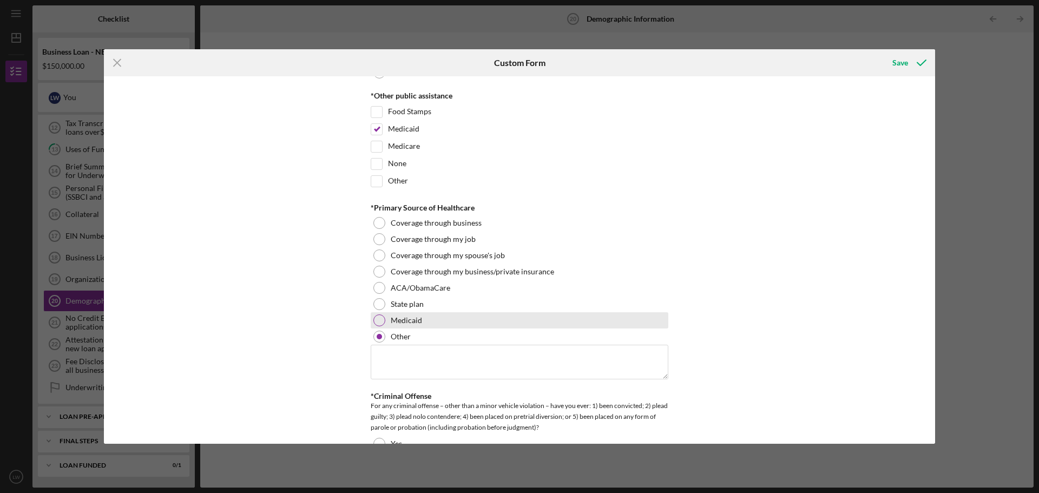
click at [379, 318] on div at bounding box center [379, 320] width 12 height 12
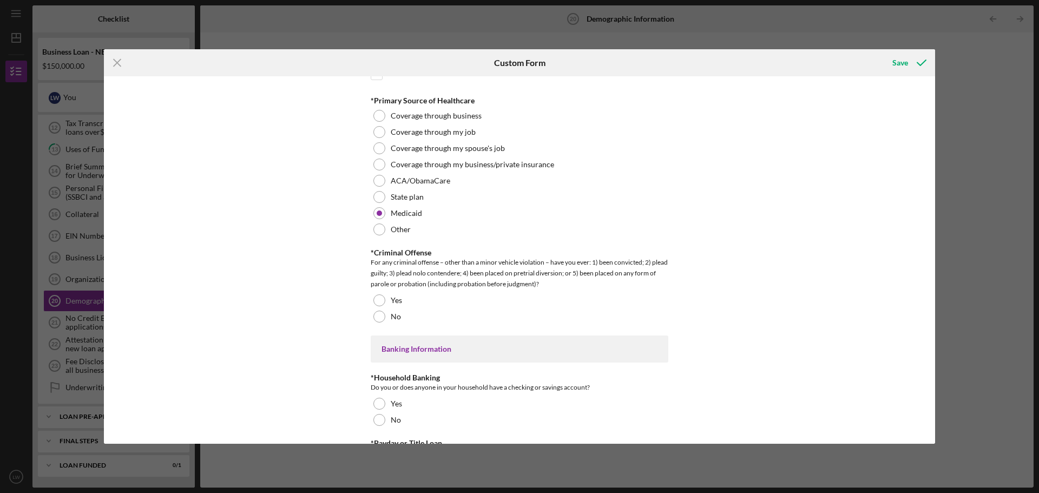
scroll to position [1840, 0]
click at [378, 316] on div at bounding box center [379, 316] width 12 height 12
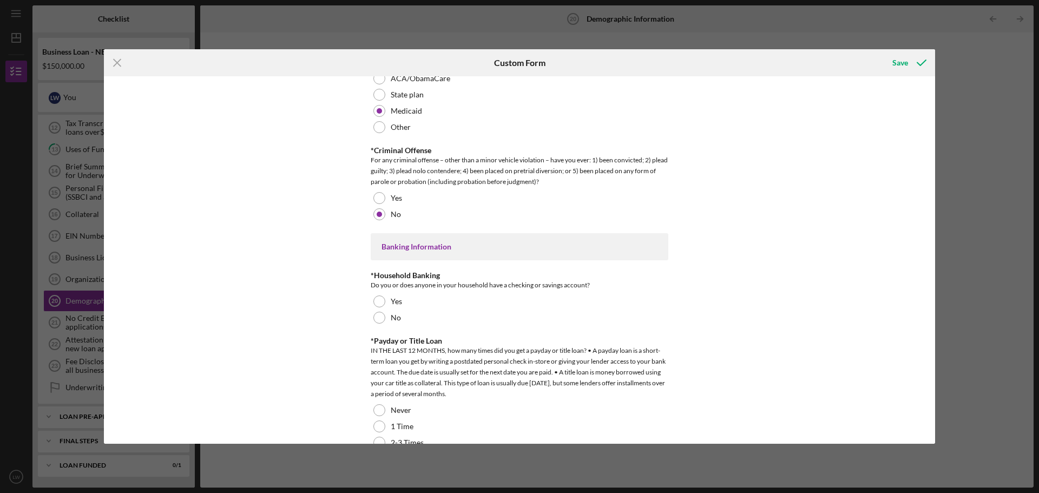
scroll to position [2002, 0]
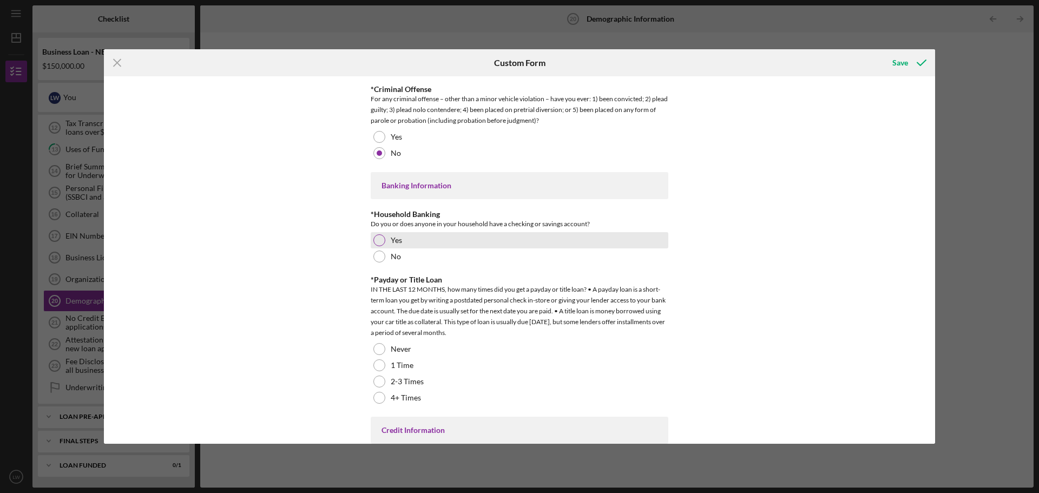
click at [376, 239] on div at bounding box center [379, 240] width 12 height 12
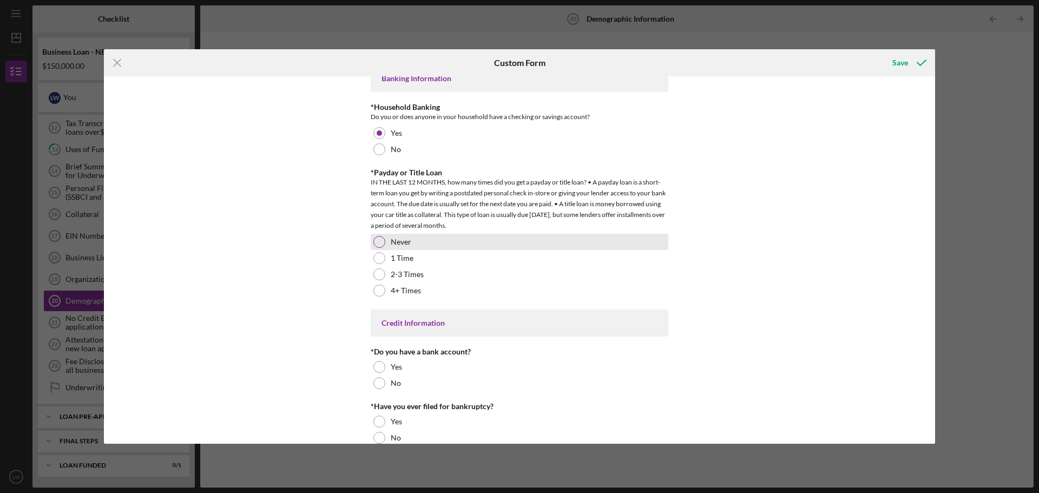
scroll to position [2111, 0]
click at [379, 238] on div at bounding box center [379, 241] width 12 height 12
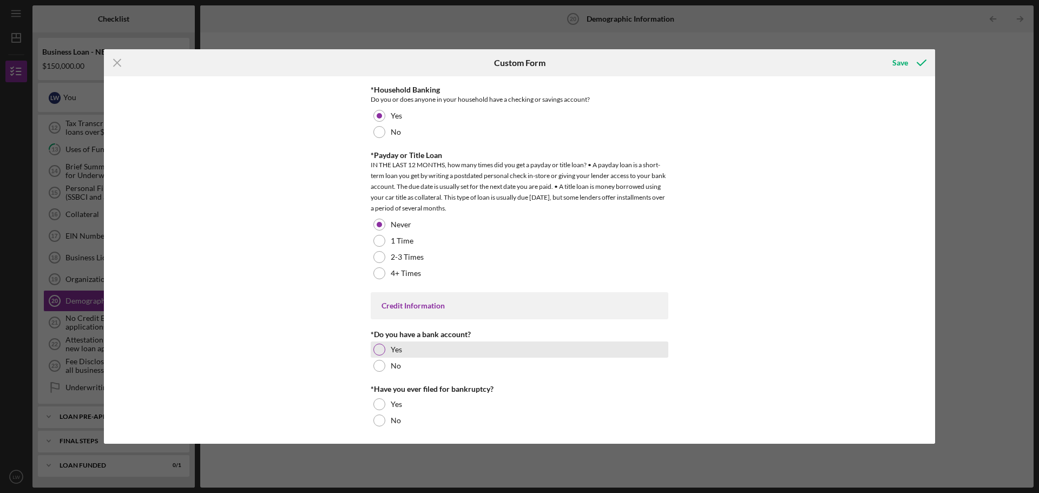
click at [377, 349] on div at bounding box center [379, 350] width 12 height 12
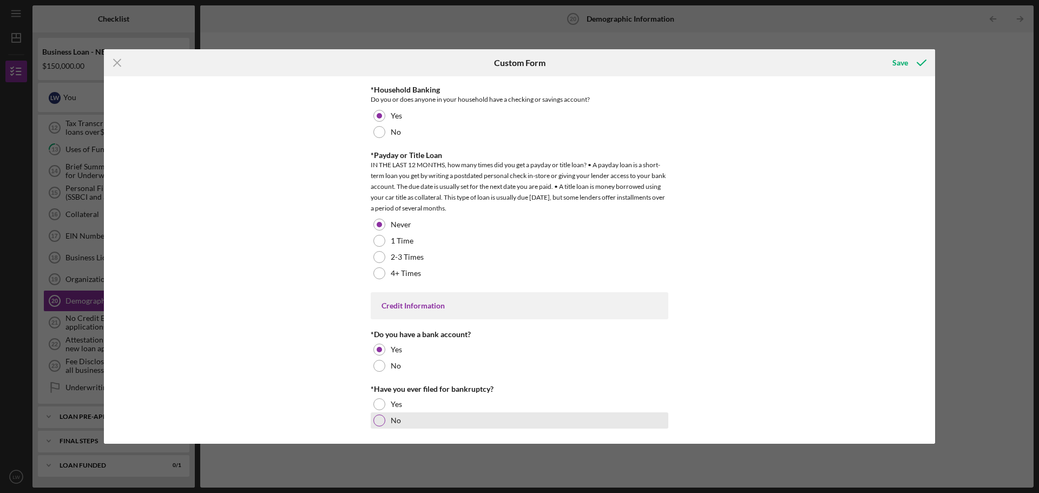
click at [379, 418] on div at bounding box center [379, 421] width 12 height 12
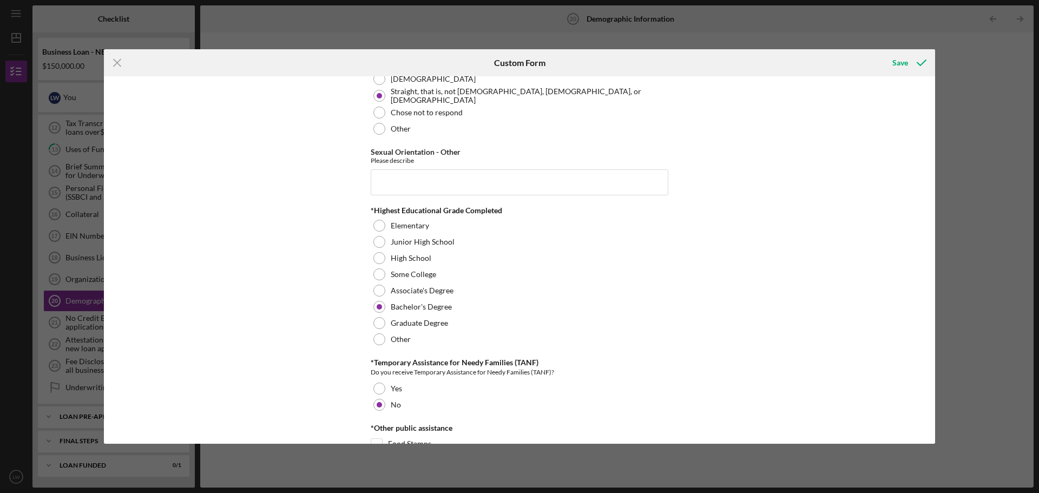
scroll to position [1369, 0]
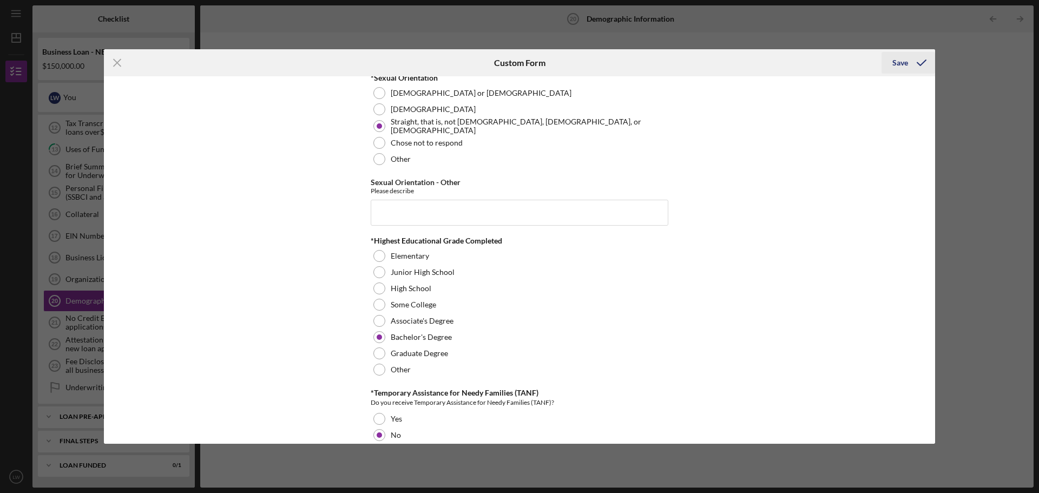
click at [902, 63] on div "Save" at bounding box center [900, 63] width 16 height 22
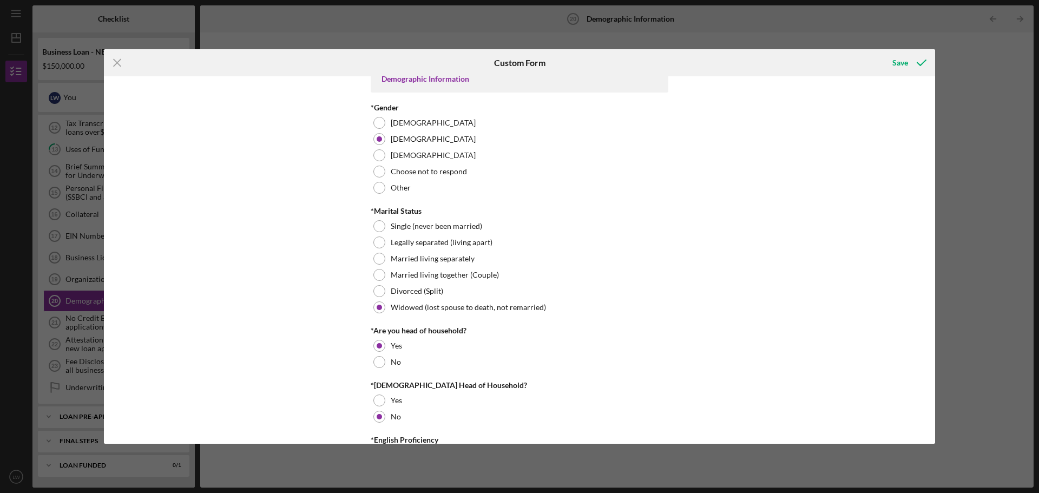
scroll to position [0, 0]
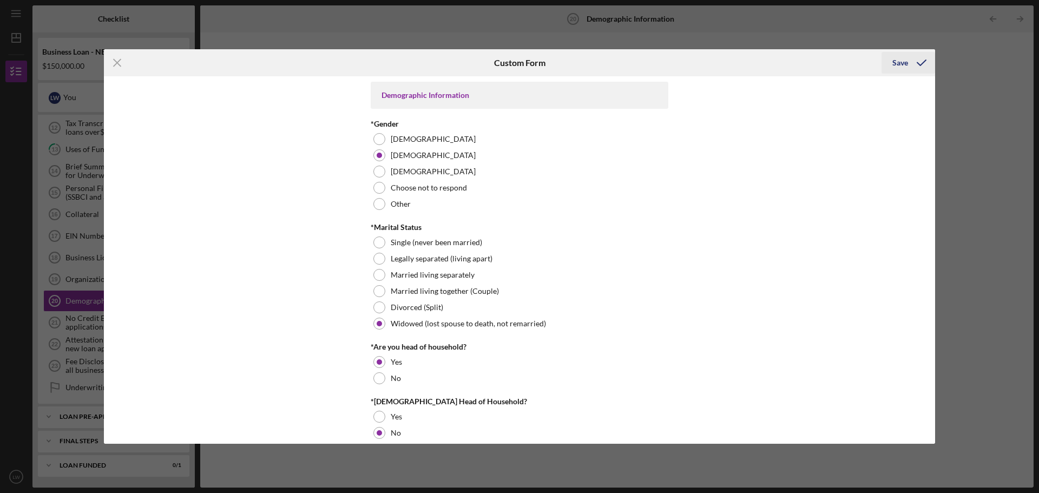
click at [899, 63] on div "Save" at bounding box center [900, 63] width 16 height 22
click at [115, 60] on icon "Icon/Menu Close" at bounding box center [117, 62] width 27 height 27
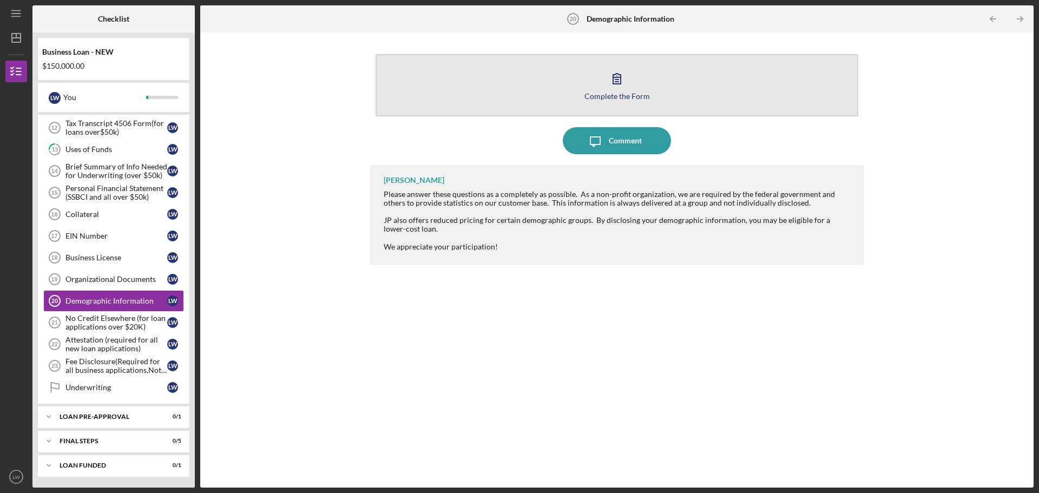
click at [619, 77] on icon "button" at bounding box center [617, 79] width 8 height 10
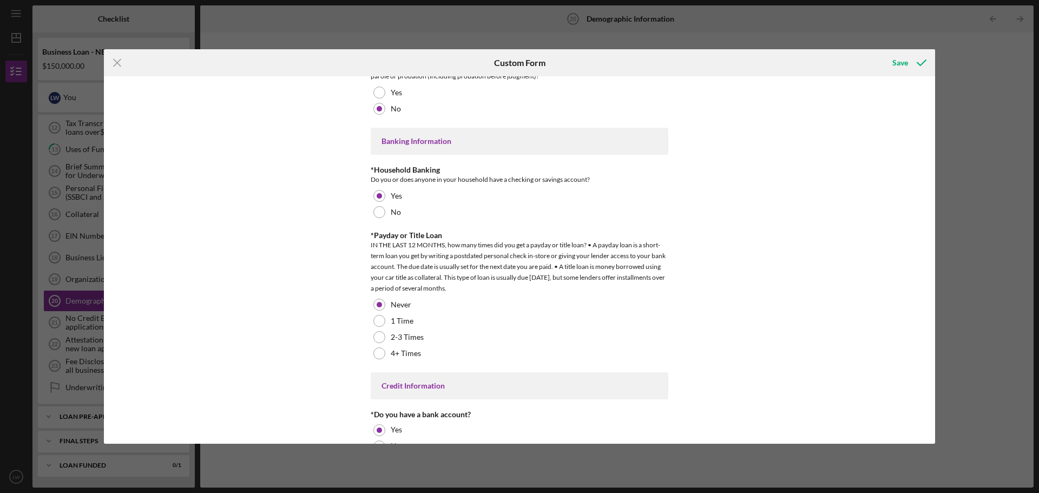
scroll to position [1970, 0]
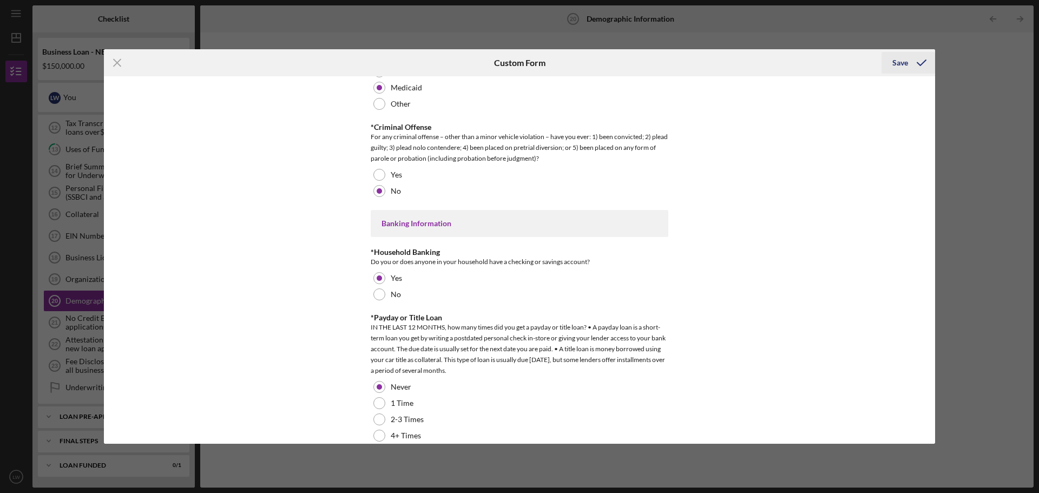
click at [900, 62] on div "Save" at bounding box center [900, 63] width 16 height 22
click at [710, 36] on div "Icon/Menu Close Custom Form Save Demographic Information *Gender [DEMOGRAPHIC_D…" at bounding box center [519, 246] width 1039 height 493
click at [119, 63] on icon "Icon/Menu Close" at bounding box center [117, 62] width 27 height 27
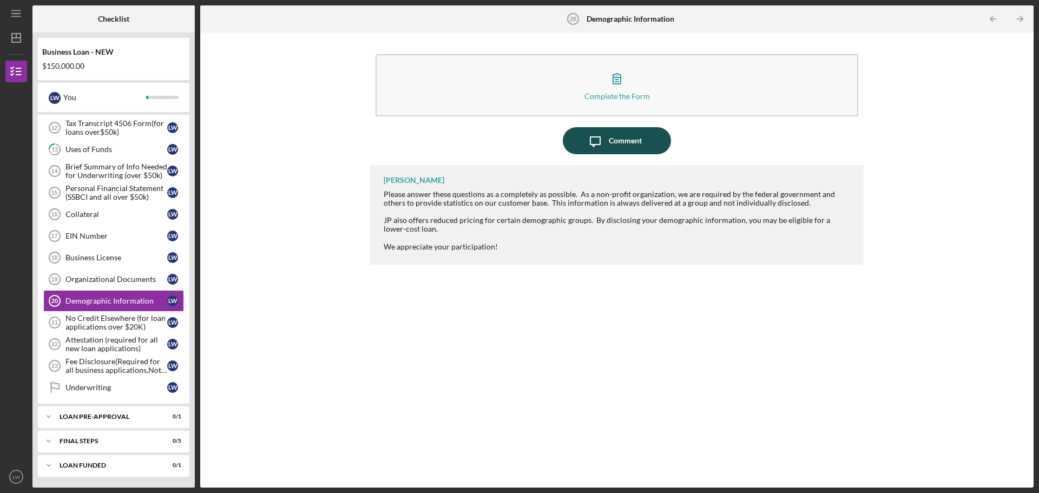
click at [617, 141] on div "Comment" at bounding box center [625, 140] width 33 height 27
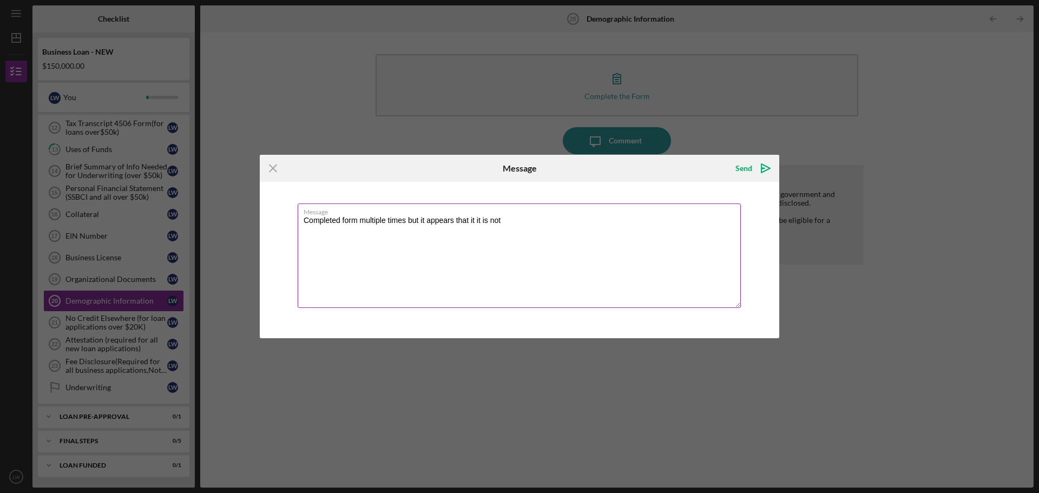
drag, startPoint x: 458, startPoint y: 220, endPoint x: 534, endPoint y: 222, distance: 75.8
click at [534, 222] on textarea "Completed form multiple times but it appears that it it is not" at bounding box center [519, 255] width 443 height 104
click at [428, 222] on textarea "Completed form multiple times but it appears that it it is not" at bounding box center [519, 255] width 443 height 104
drag, startPoint x: 451, startPoint y: 219, endPoint x: 509, endPoint y: 224, distance: 58.1
click at [509, 224] on textarea "Completed form multiple times but appears that it it is not" at bounding box center [519, 255] width 443 height 104
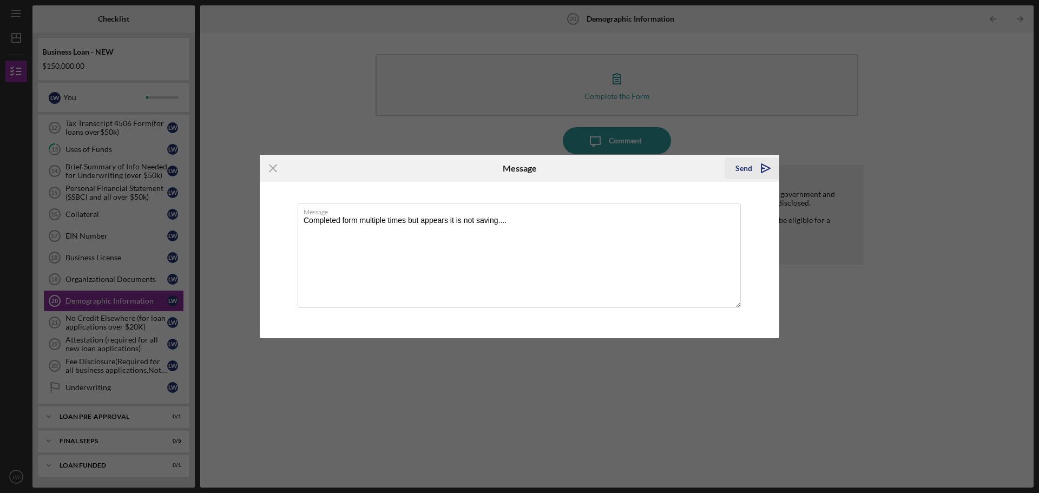
type textarea "Completed form multiple times but appears it is not saving...."
click at [747, 168] on div "Send" at bounding box center [743, 168] width 17 height 22
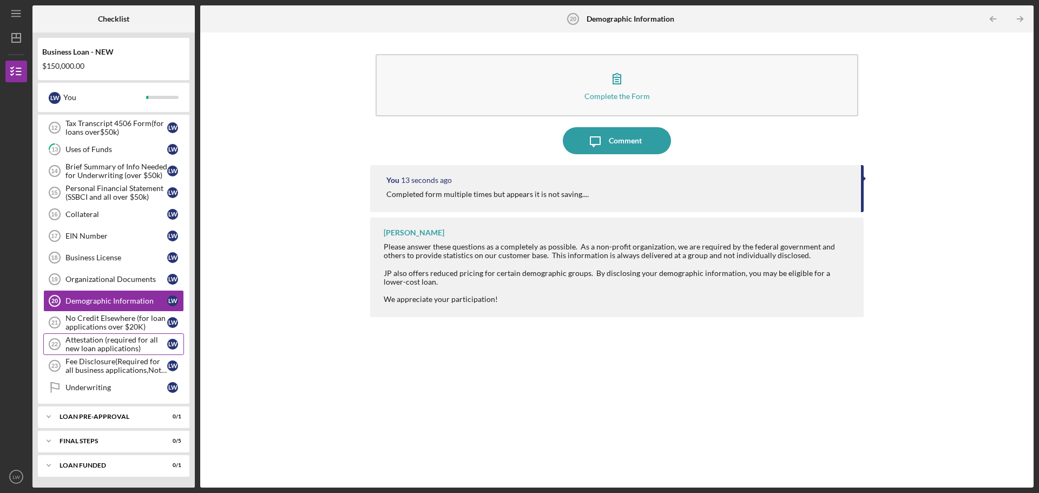
click at [112, 344] on div "Attestation (required for all new loan applications)" at bounding box center [116, 344] width 102 height 17
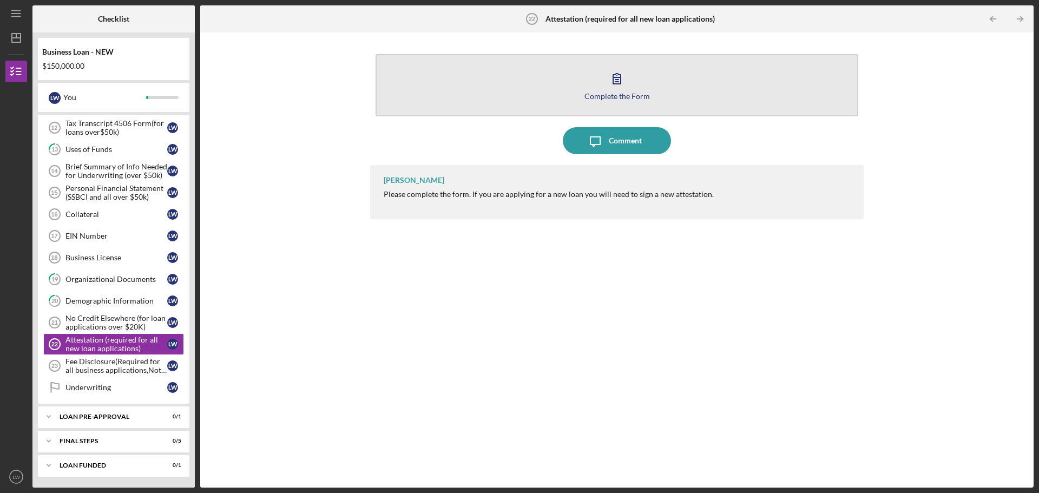
click at [621, 77] on icon "button" at bounding box center [617, 79] width 8 height 10
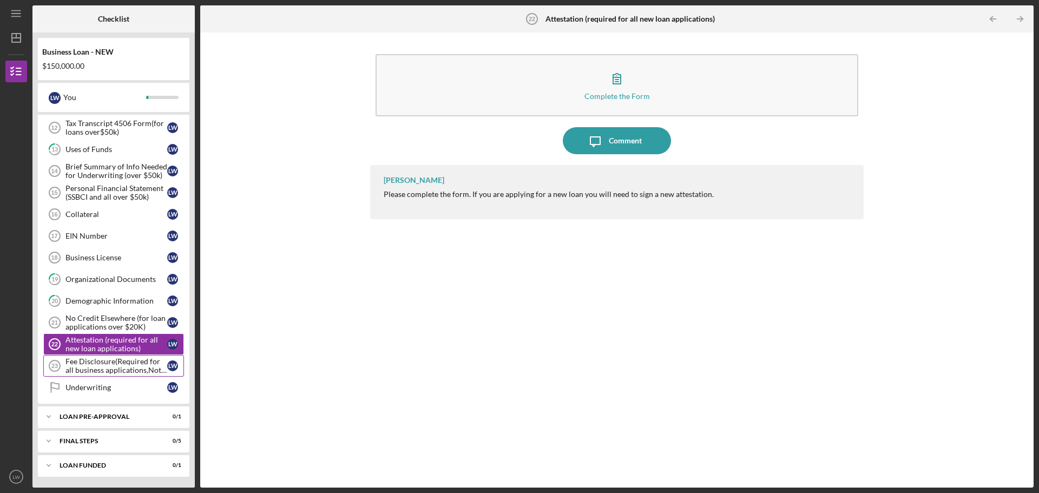
click at [97, 365] on div "Fee Disclosure(Required for all business applications,Not needed for Contractor…" at bounding box center [116, 365] width 102 height 17
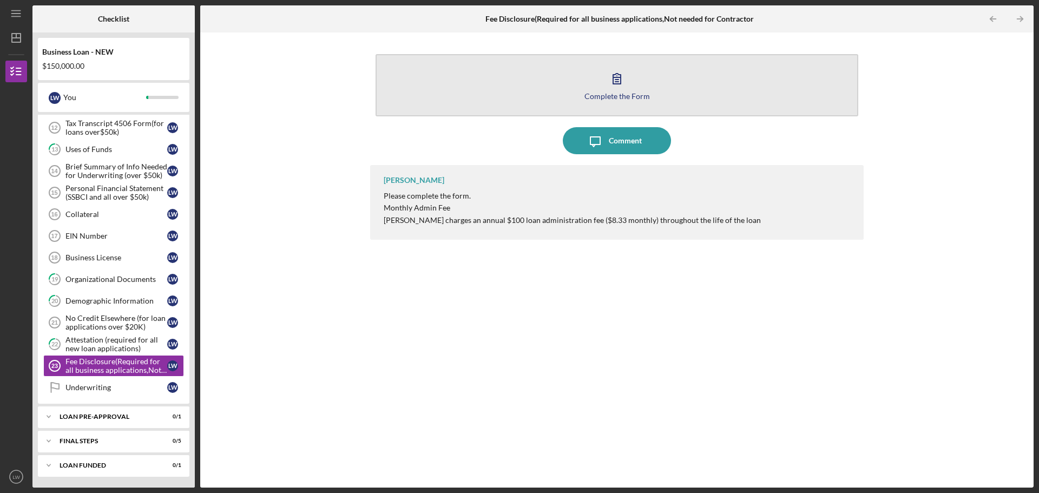
click at [620, 80] on icon "button" at bounding box center [617, 79] width 8 height 10
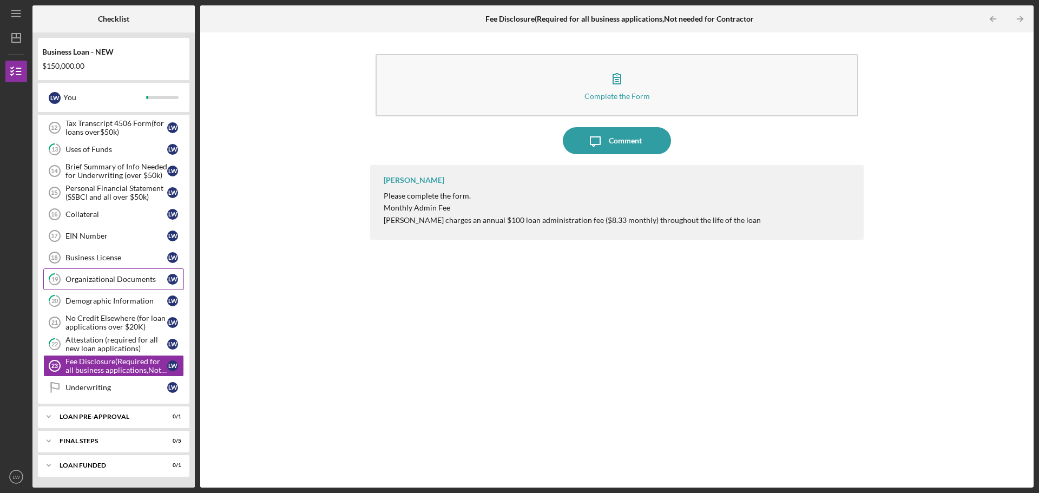
click at [95, 277] on div "Organizational Documents" at bounding box center [116, 279] width 102 height 9
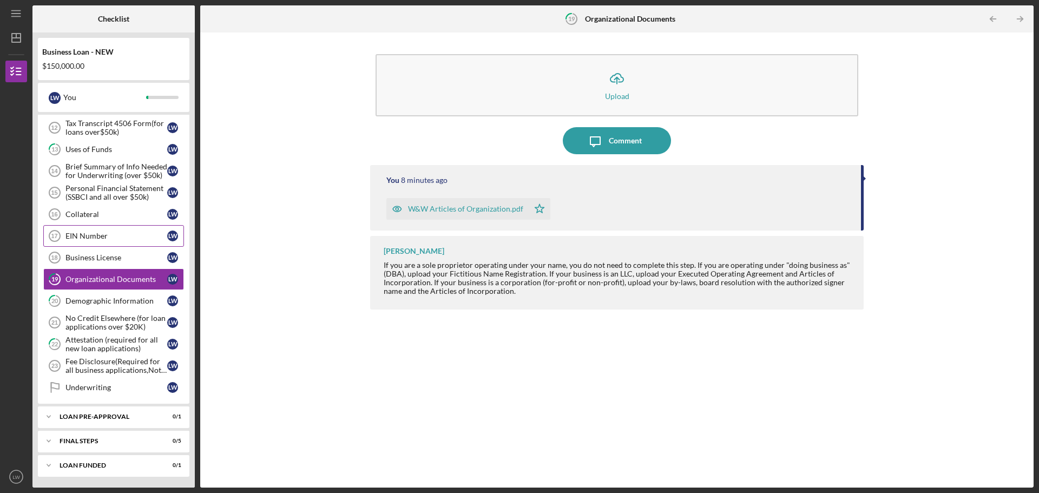
click at [93, 235] on div "EIN Number" at bounding box center [116, 236] width 102 height 9
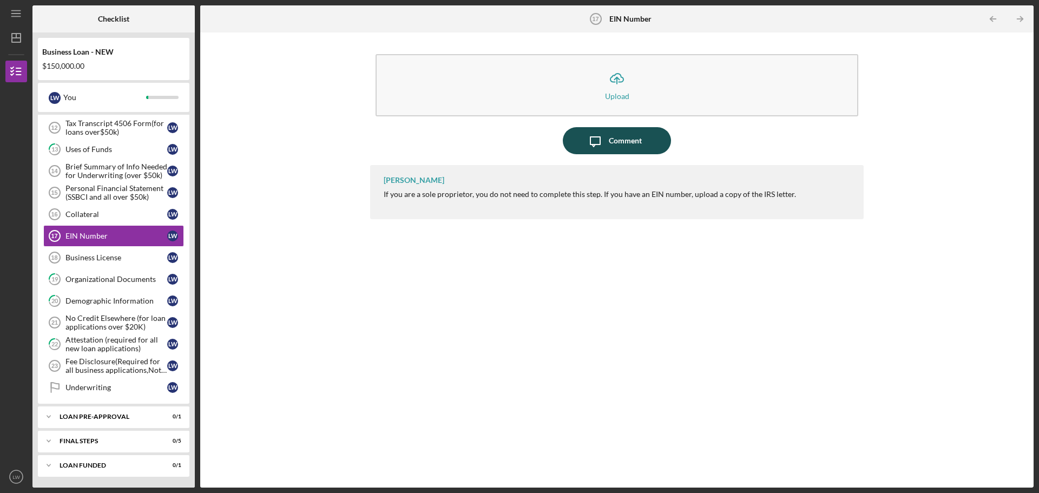
click at [625, 139] on div "Comment" at bounding box center [625, 140] width 33 height 27
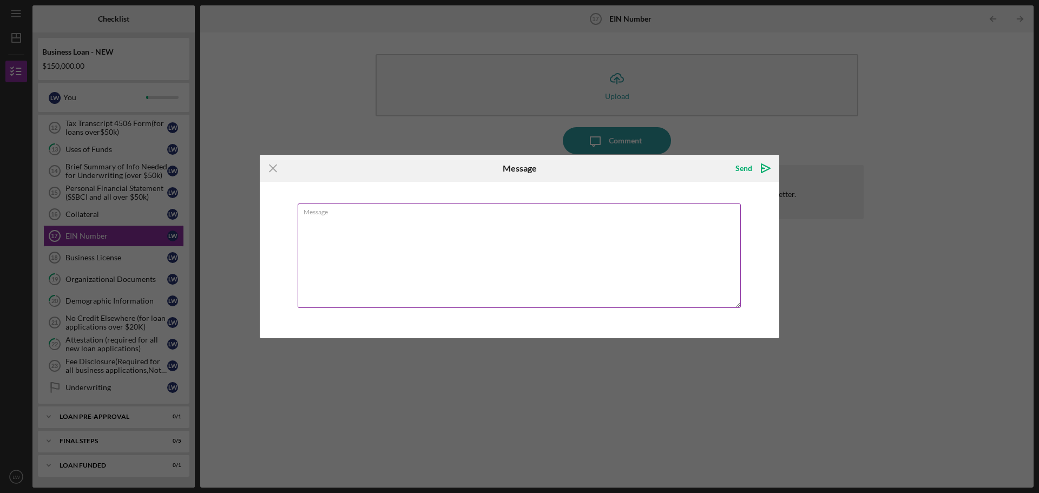
click at [324, 226] on textarea "Message" at bounding box center [519, 255] width 443 height 104
type textarea "EIN47-2052227 Have requested copy of EIN ..."
click at [740, 167] on div "Send" at bounding box center [743, 168] width 17 height 22
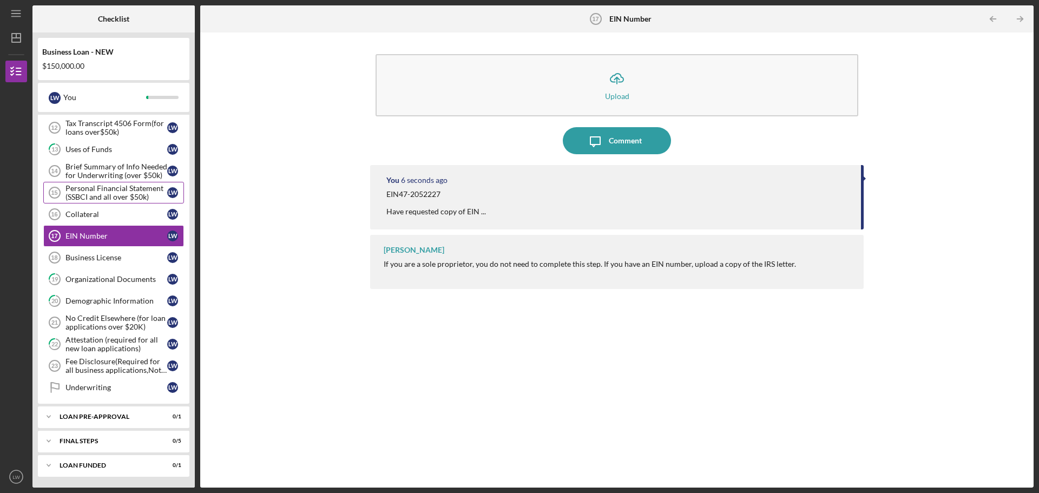
click at [98, 191] on div "Personal Financial Statement (SSBCI and all over $50k)" at bounding box center [116, 192] width 102 height 17
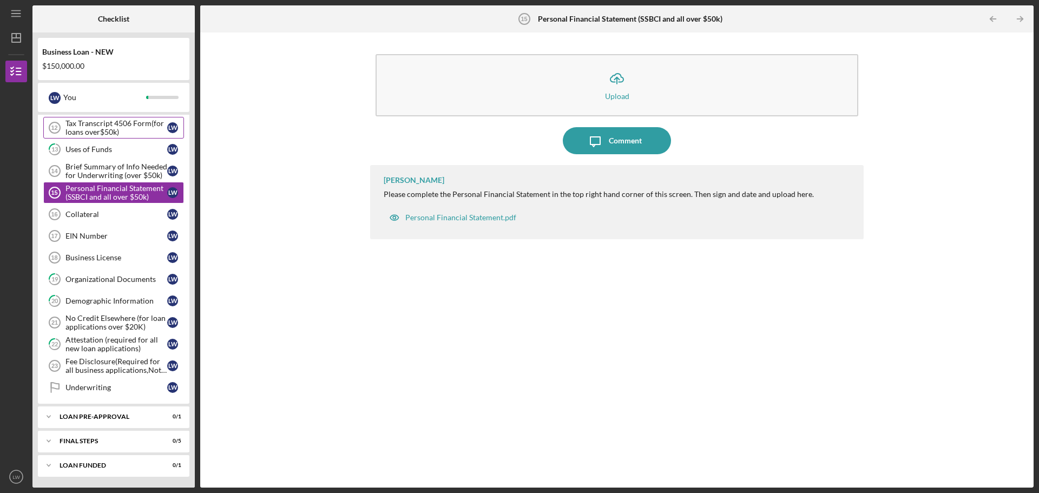
click at [103, 127] on div "Tax Transcript 4506 Form(for loans over$50k)" at bounding box center [116, 127] width 102 height 17
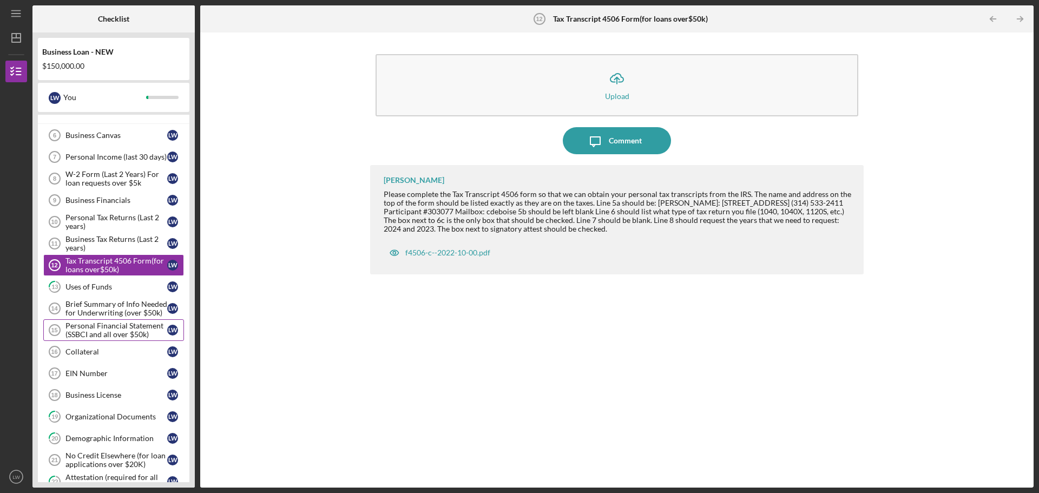
scroll to position [124, 0]
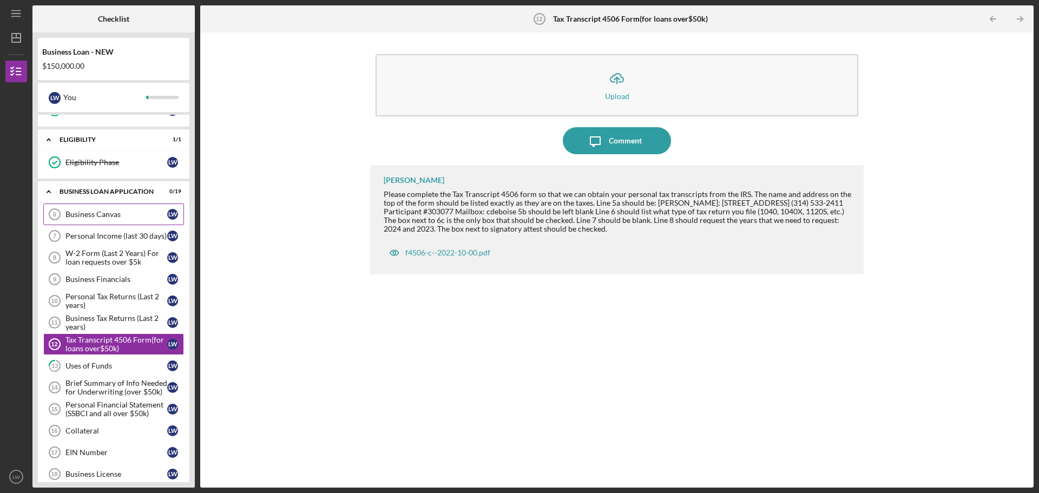
click at [104, 214] on div "Business Canvas" at bounding box center [116, 214] width 102 height 9
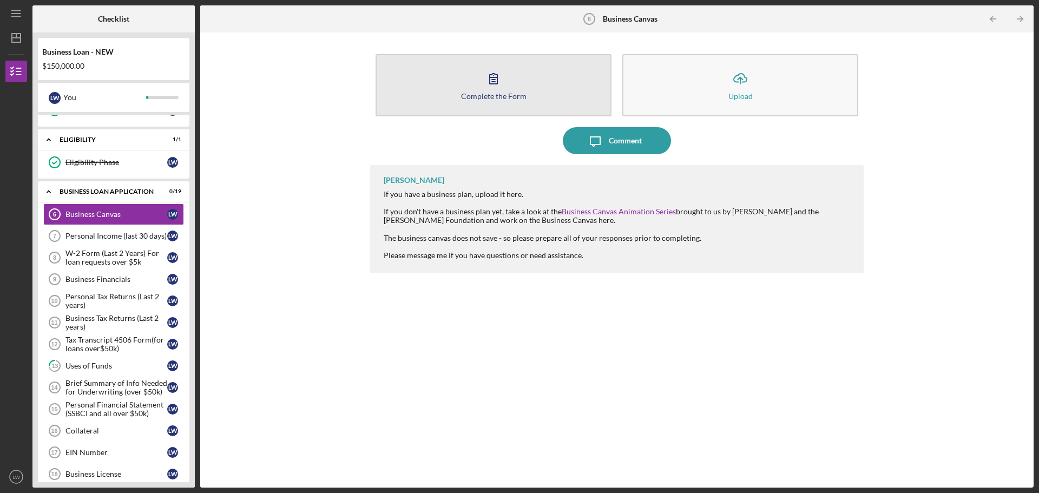
click at [498, 81] on icon "button" at bounding box center [493, 78] width 27 height 27
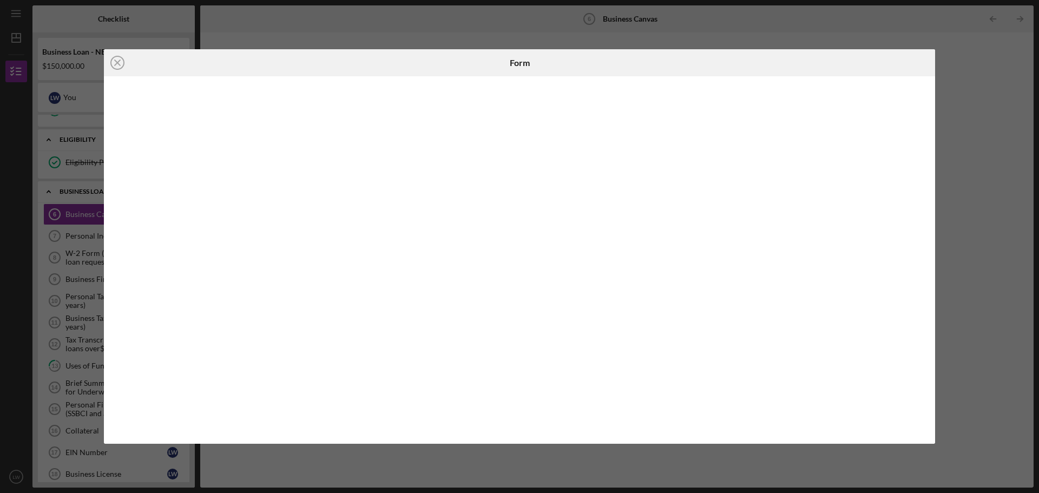
click at [937, 76] on div "Icon/Close Form" at bounding box center [519, 246] width 1039 height 493
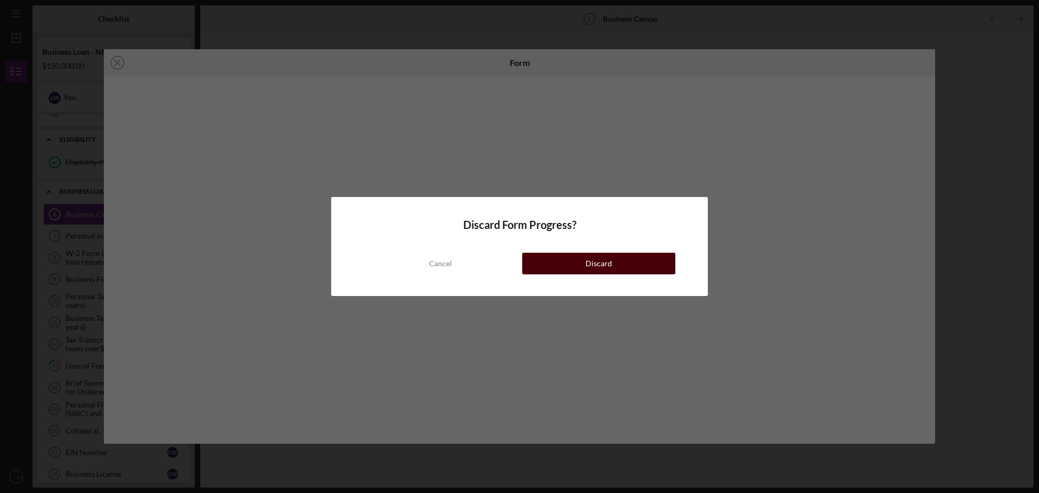
click at [665, 260] on button "Discard" at bounding box center [598, 264] width 153 height 22
